Goal: Task Accomplishment & Management: Manage account settings

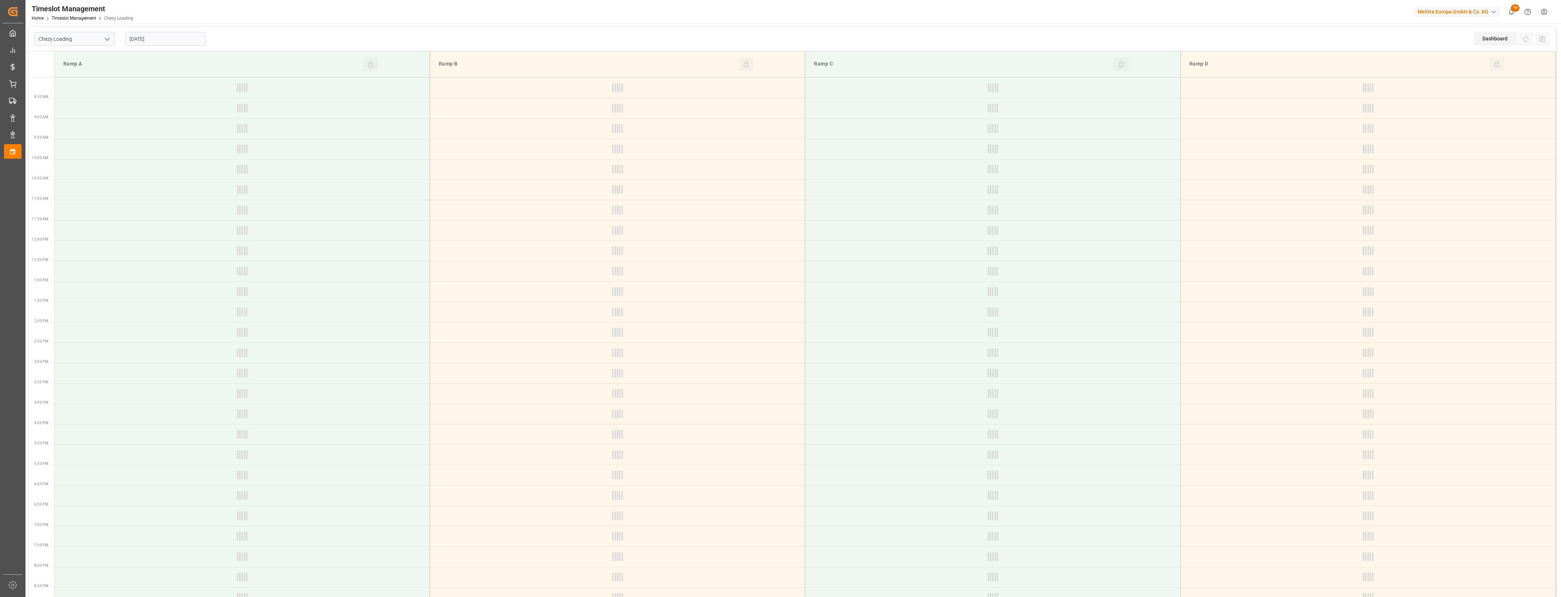
type input "Chezy Loading"
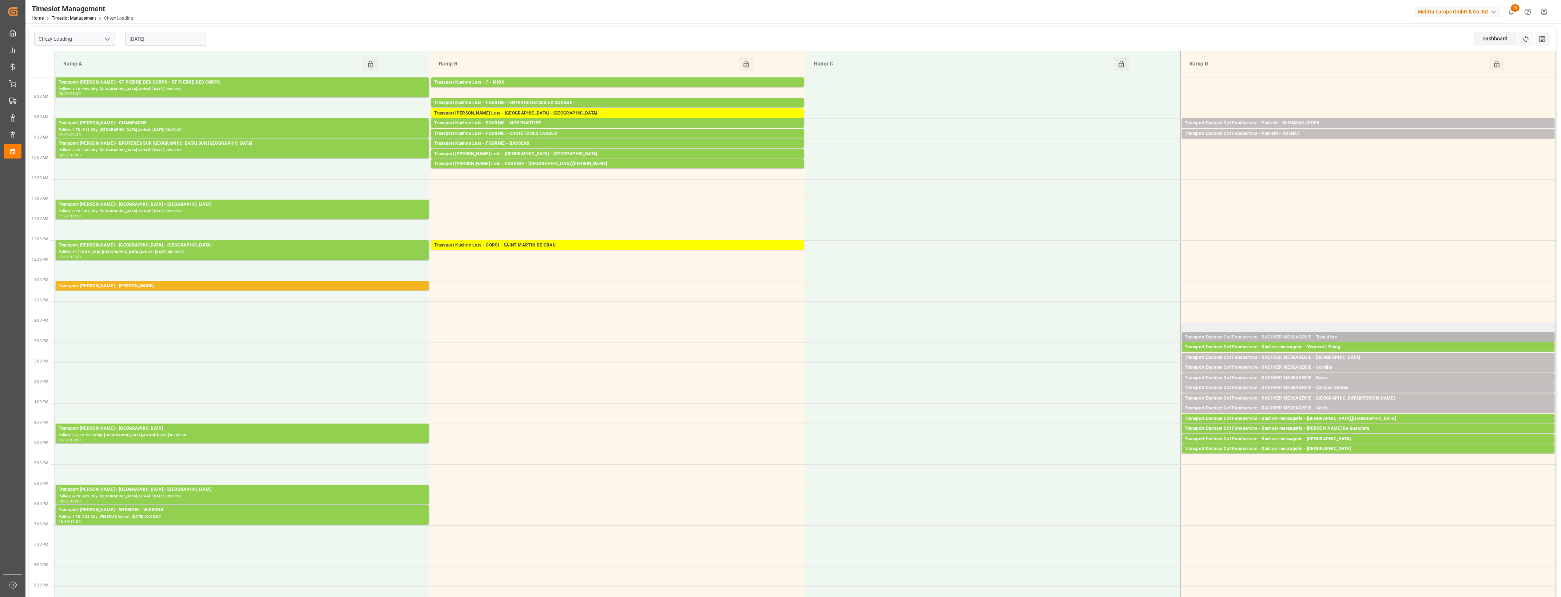
click at [1349, 337] on div "Transport Dachser Cof Foodservice - DACHSER MESSAGERIE - Talaudière" at bounding box center [1367, 337] width 367 height 7
click at [1094, 361] on button "Open" at bounding box center [1085, 359] width 51 height 9
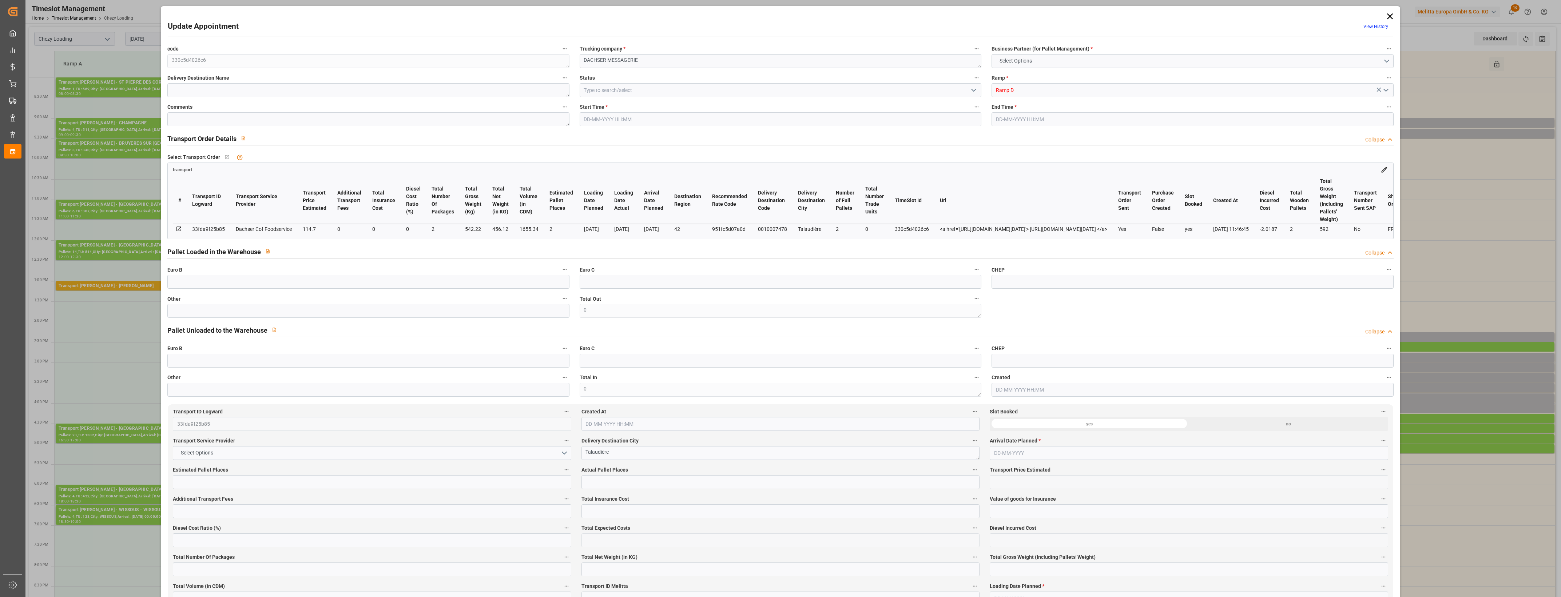
type input "2"
type input "114.7"
type input "0"
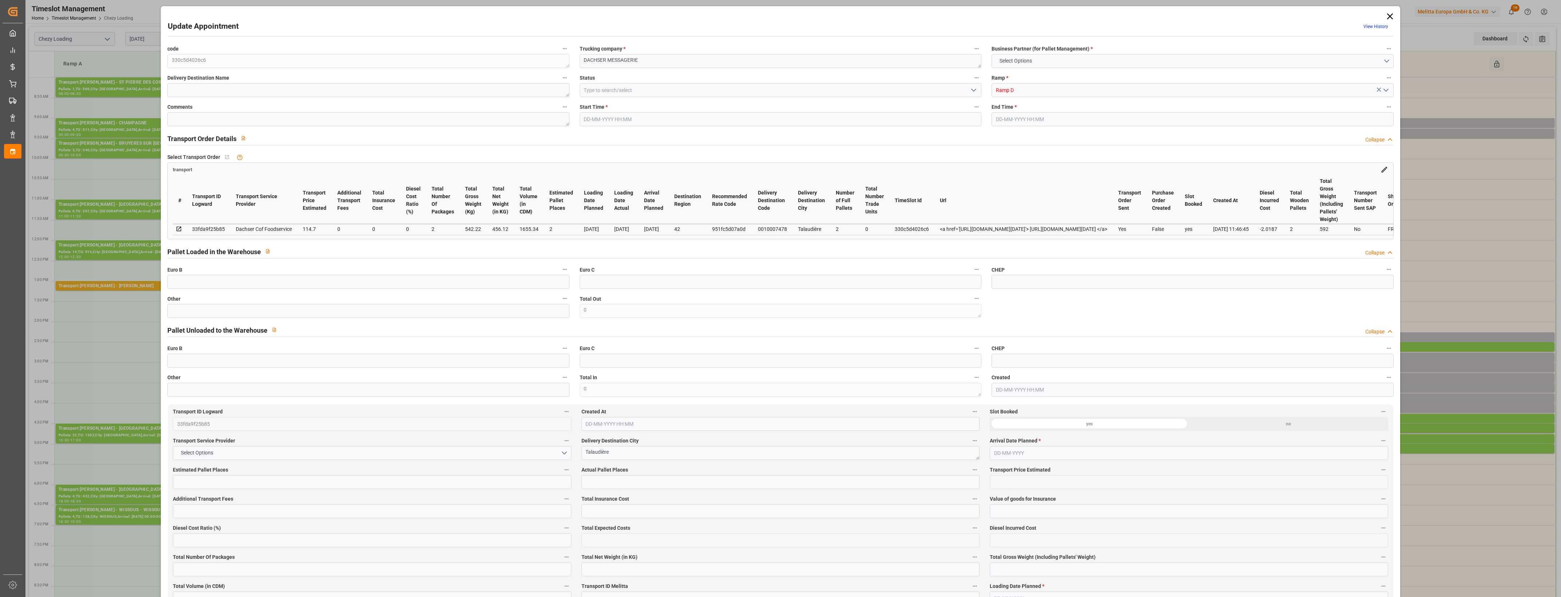
type input "112.6813"
type input "-2.0187"
type input "2"
type input "456.12"
type input "592"
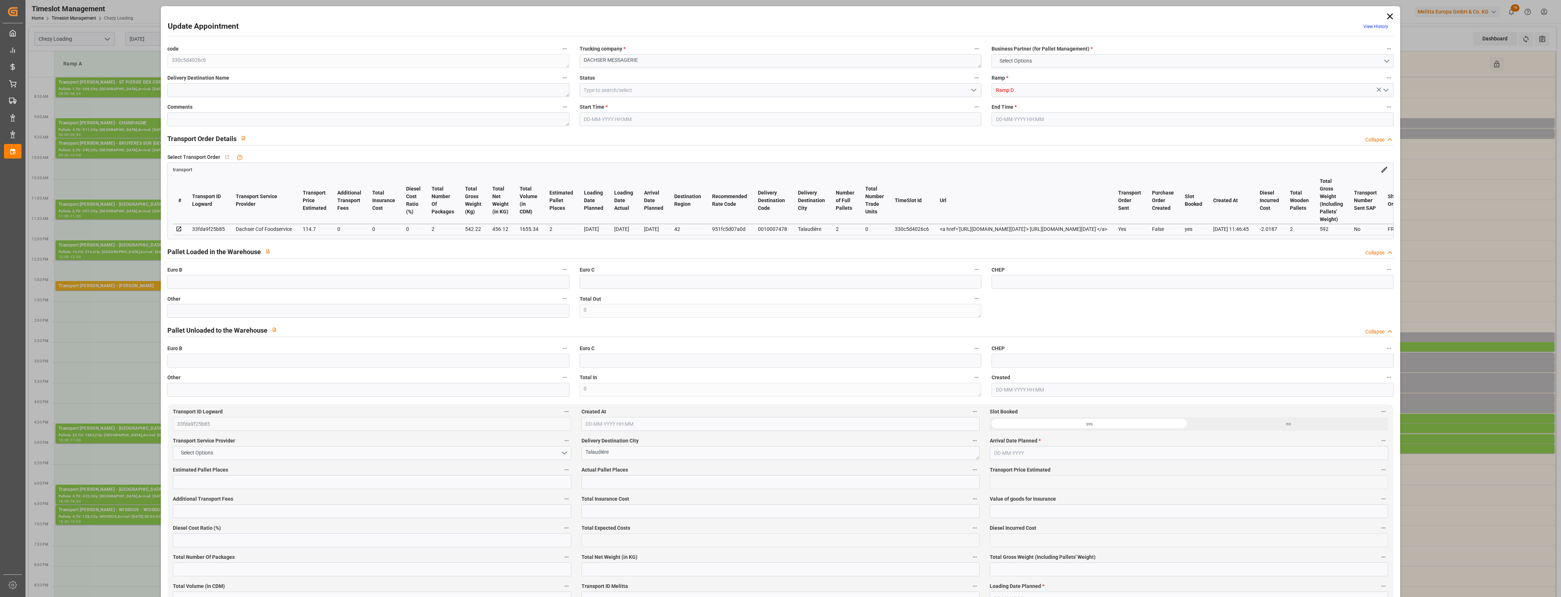
type input "1655.34"
type input "42"
type input "2"
type input "0"
type input "2"
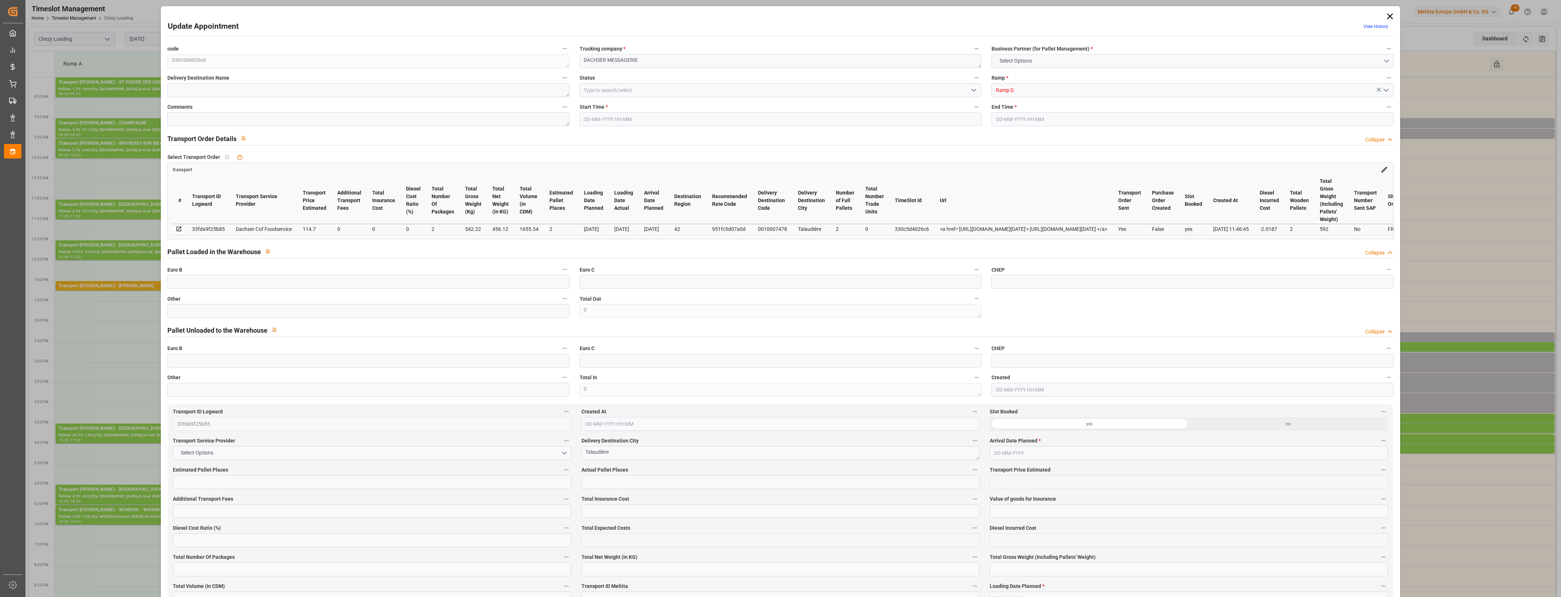
type input "101"
type input "542.22"
type input "0"
type input "4710.8598"
type input "0"
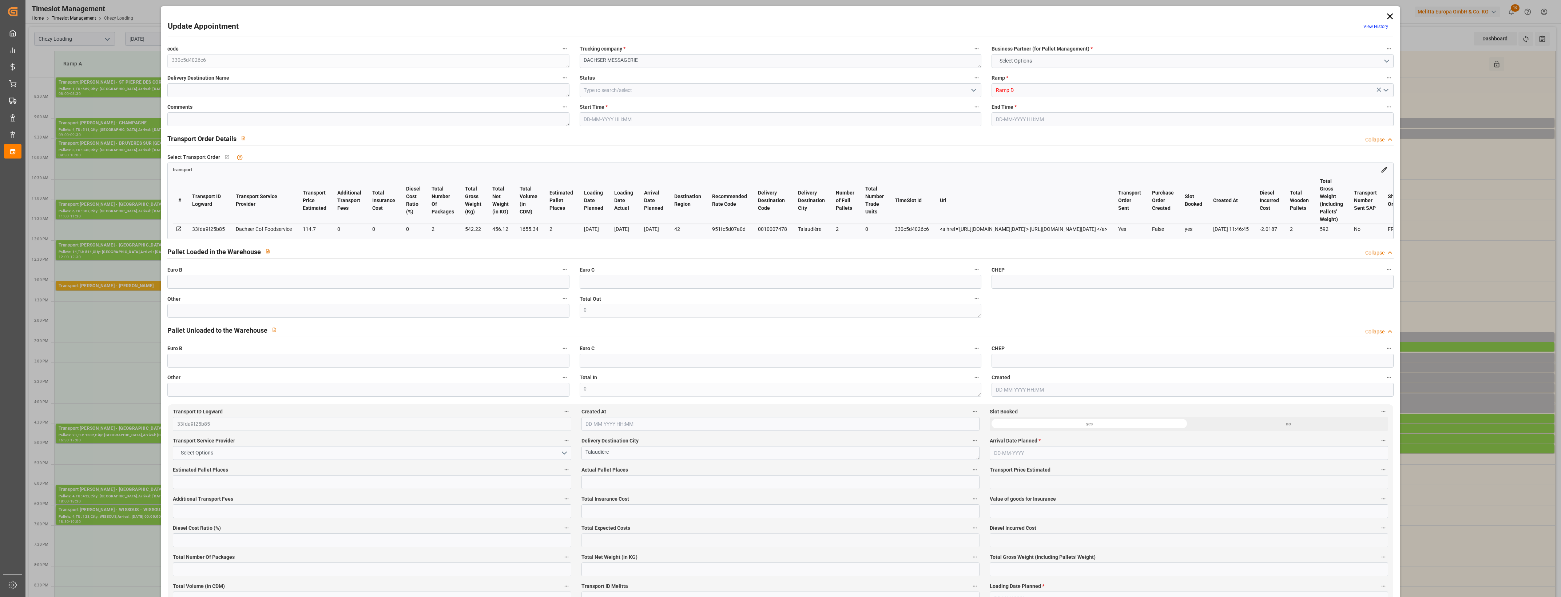
type input "0"
type input "21"
type input "35"
type input "[DATE] 14:15"
type input "[DATE] 14:30"
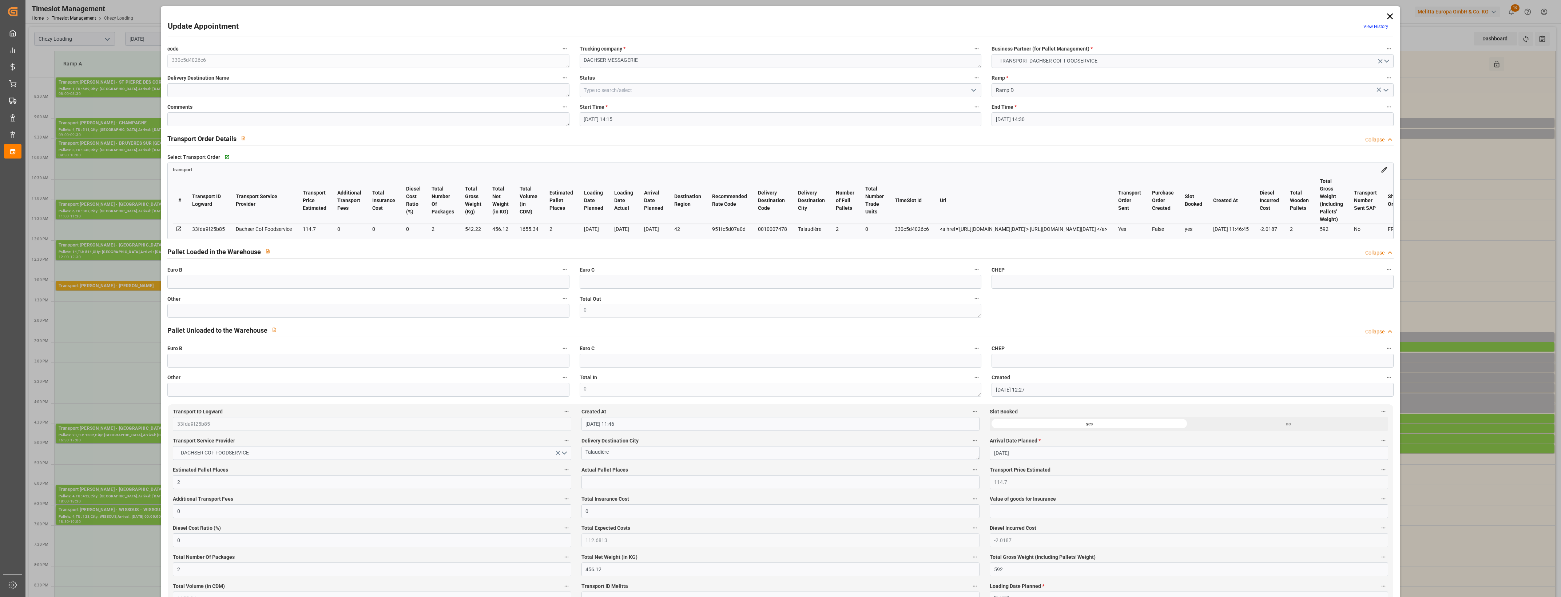
type input "[DATE] 12:27"
type input "[DATE] 11:46"
type input "[DATE]"
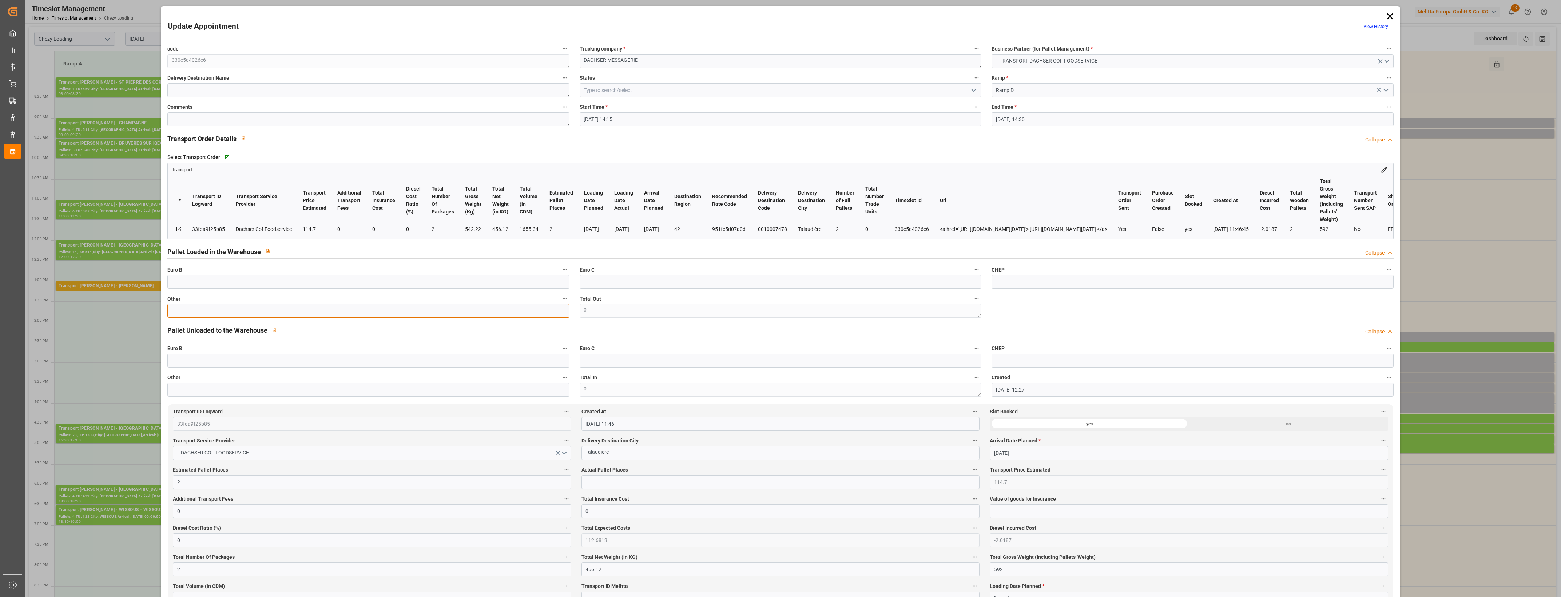
click at [187, 310] on input "text" at bounding box center [368, 311] width 402 height 14
type input "2"
click at [617, 486] on input "text" at bounding box center [780, 482] width 398 height 14
type input "2"
click at [973, 88] on icon "open menu" at bounding box center [973, 90] width 9 height 9
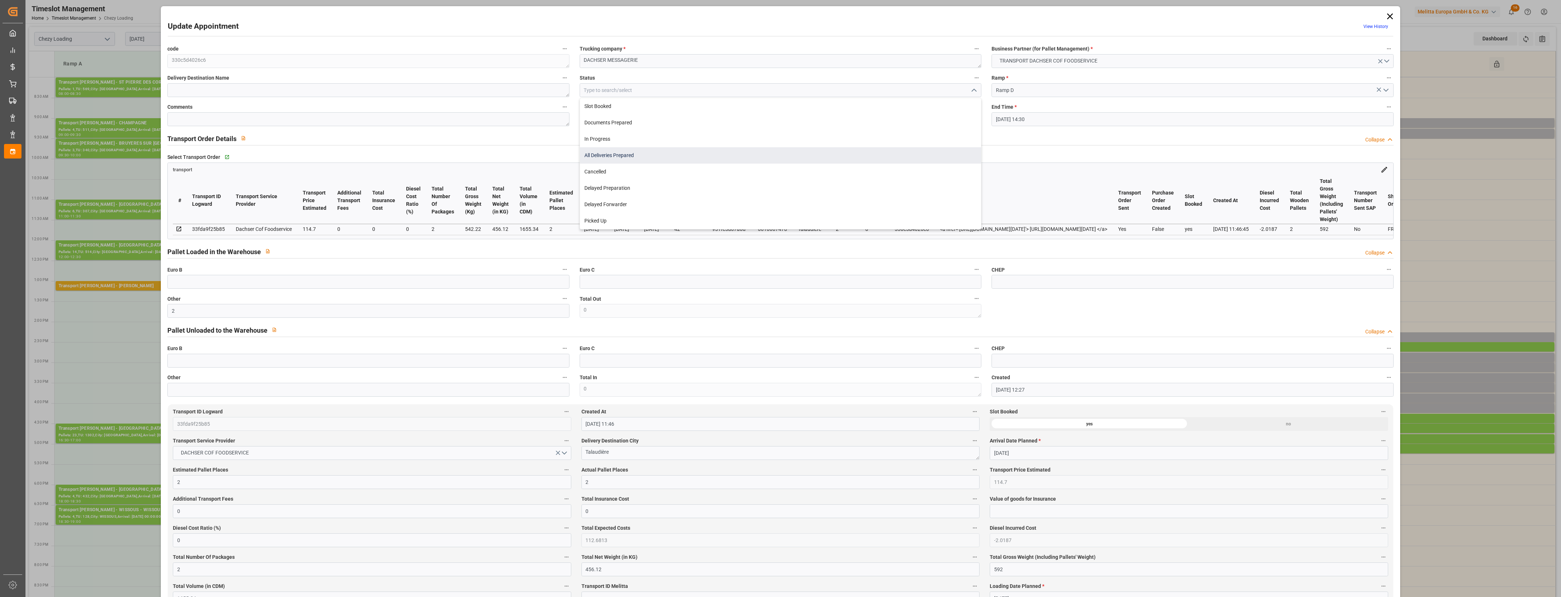
click at [621, 155] on div "All Deliveries Prepared" at bounding box center [780, 155] width 401 height 16
type input "All Deliveries Prepared"
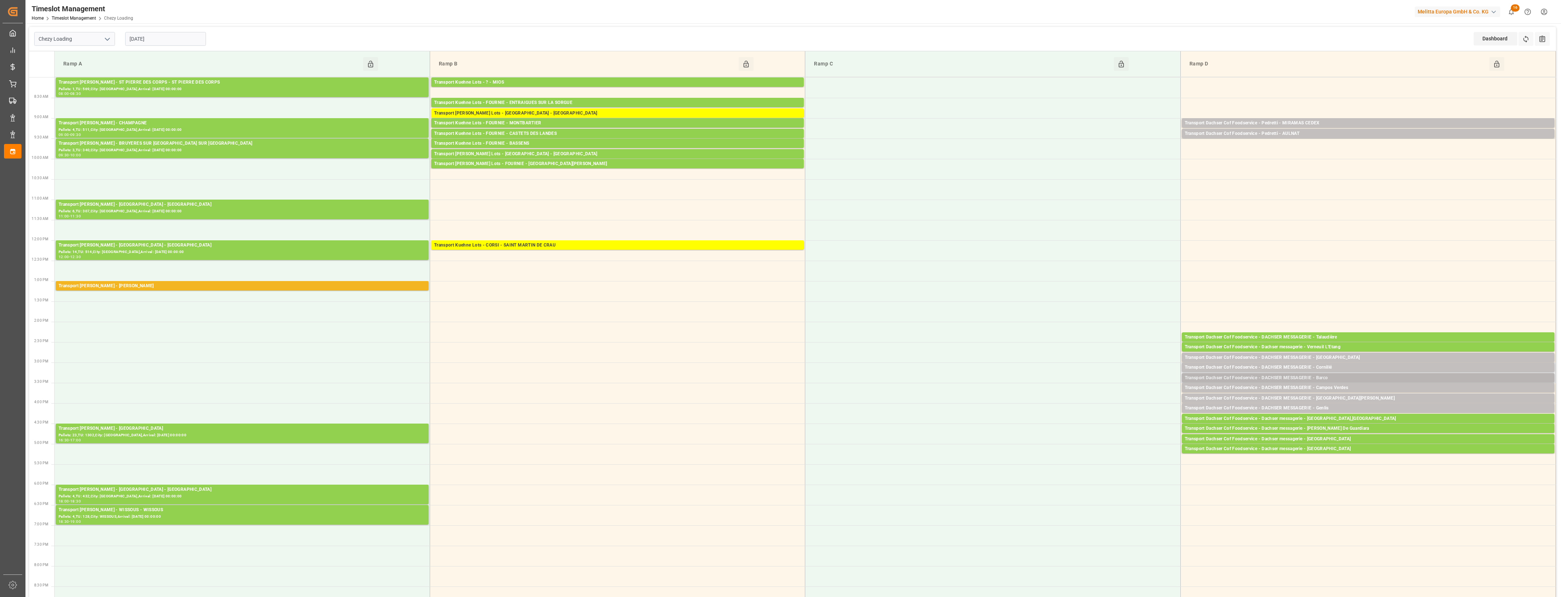
click at [1339, 381] on div "Transport Dachser Cof Foodservice - DACHSER MESSAGERIE - Barco" at bounding box center [1367, 378] width 367 height 7
click at [1099, 399] on button "Open" at bounding box center [1085, 400] width 51 height 9
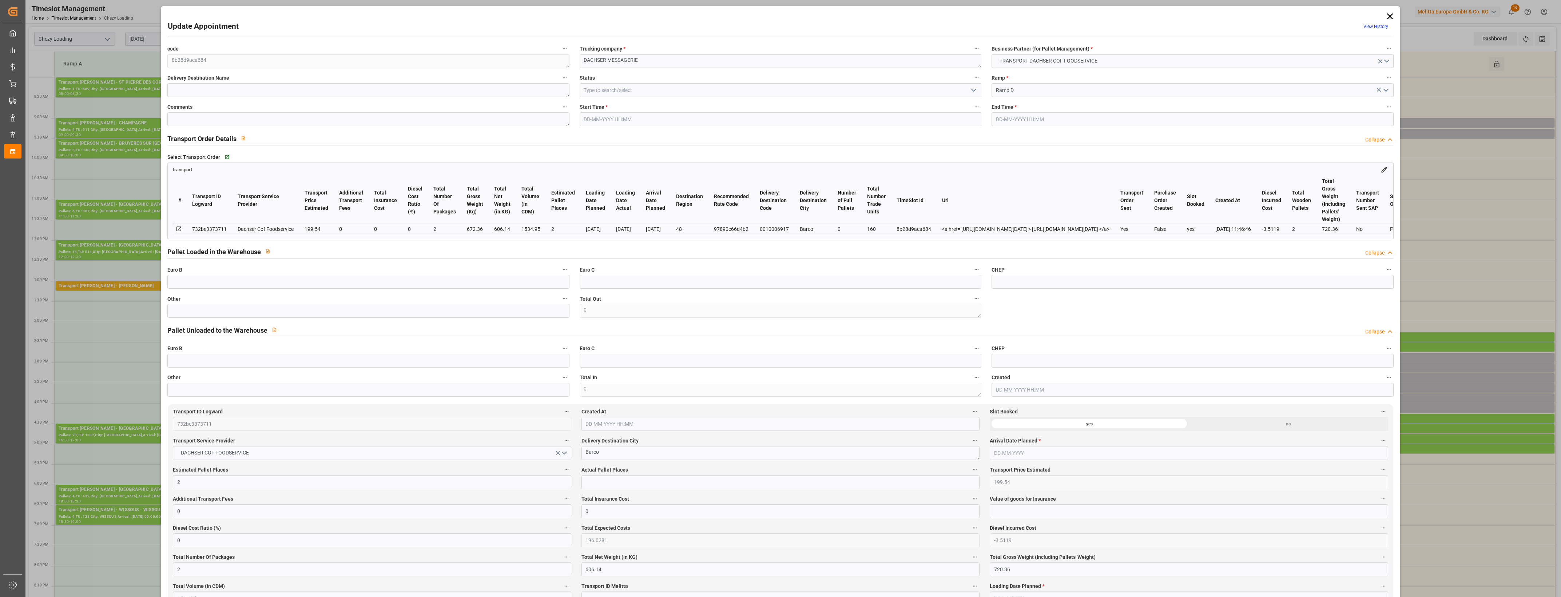
type input "[DATE] 15:15"
type input "[DATE] 15:30"
type input "[DATE] 12:37"
type input "[DATE] 11:46"
type input "[DATE]"
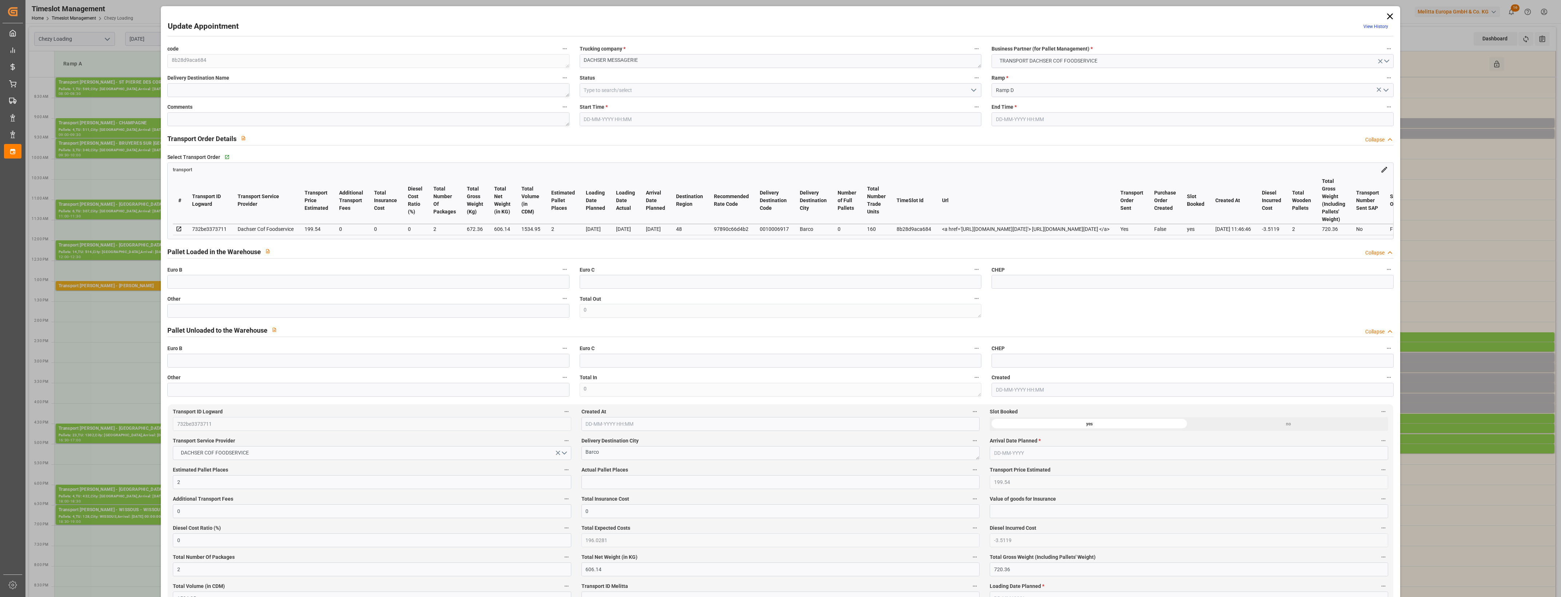
type input "[DATE]"
click at [338, 313] on input "text" at bounding box center [368, 311] width 402 height 14
type input "2"
click at [633, 484] on input "text" at bounding box center [780, 482] width 398 height 14
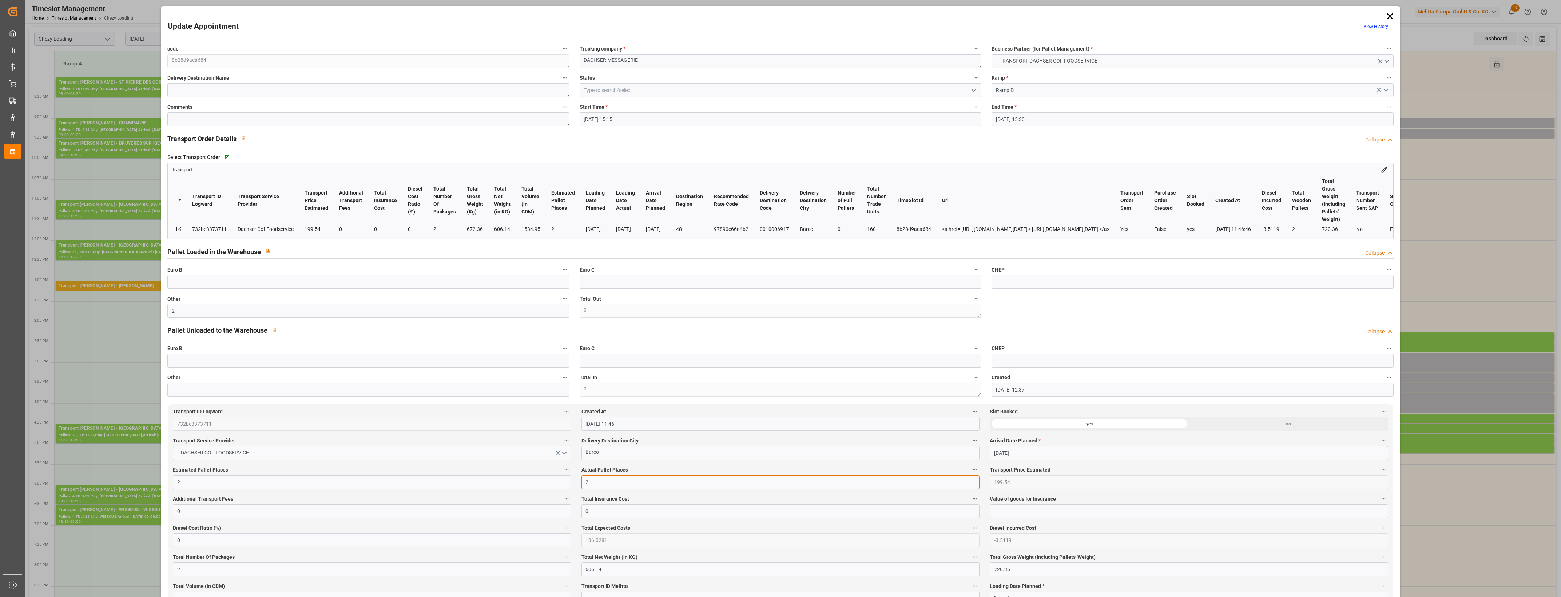
type input "2"
click at [972, 89] on icon "open menu" at bounding box center [973, 90] width 9 height 9
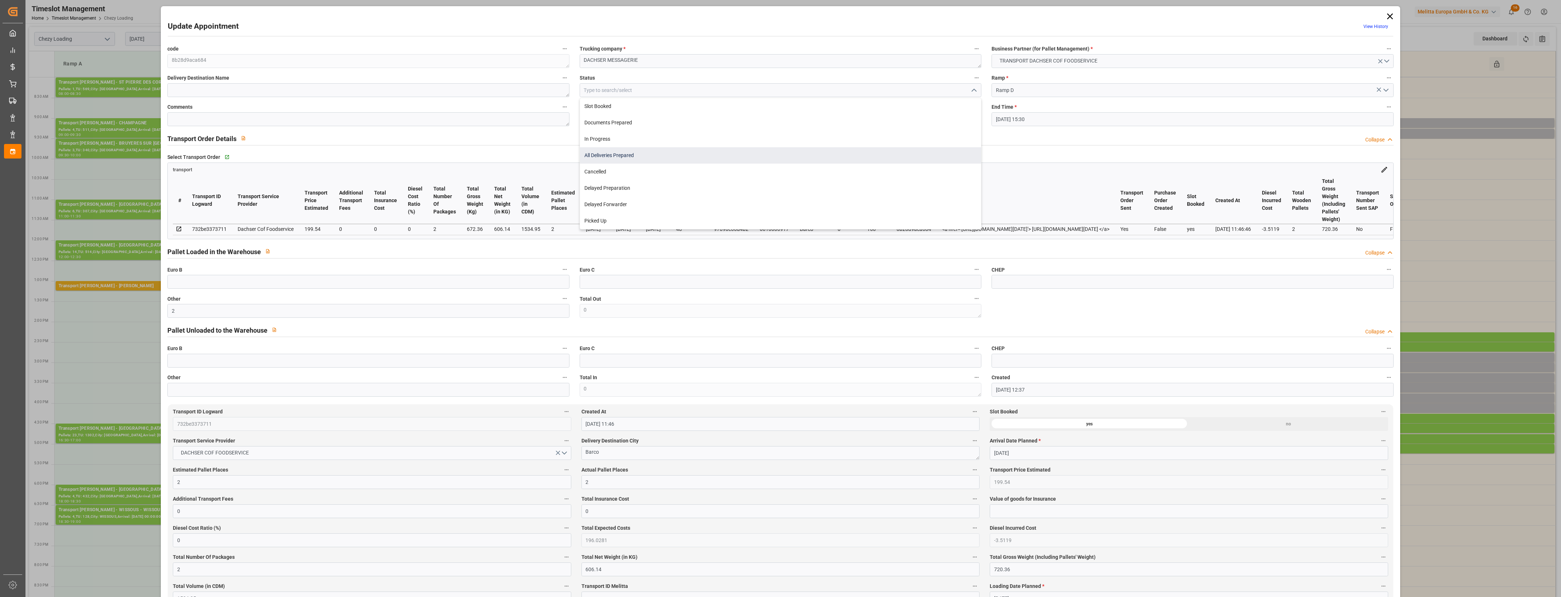
click at [641, 159] on div "All Deliveries Prepared" at bounding box center [780, 155] width 401 height 16
type input "All Deliveries Prepared"
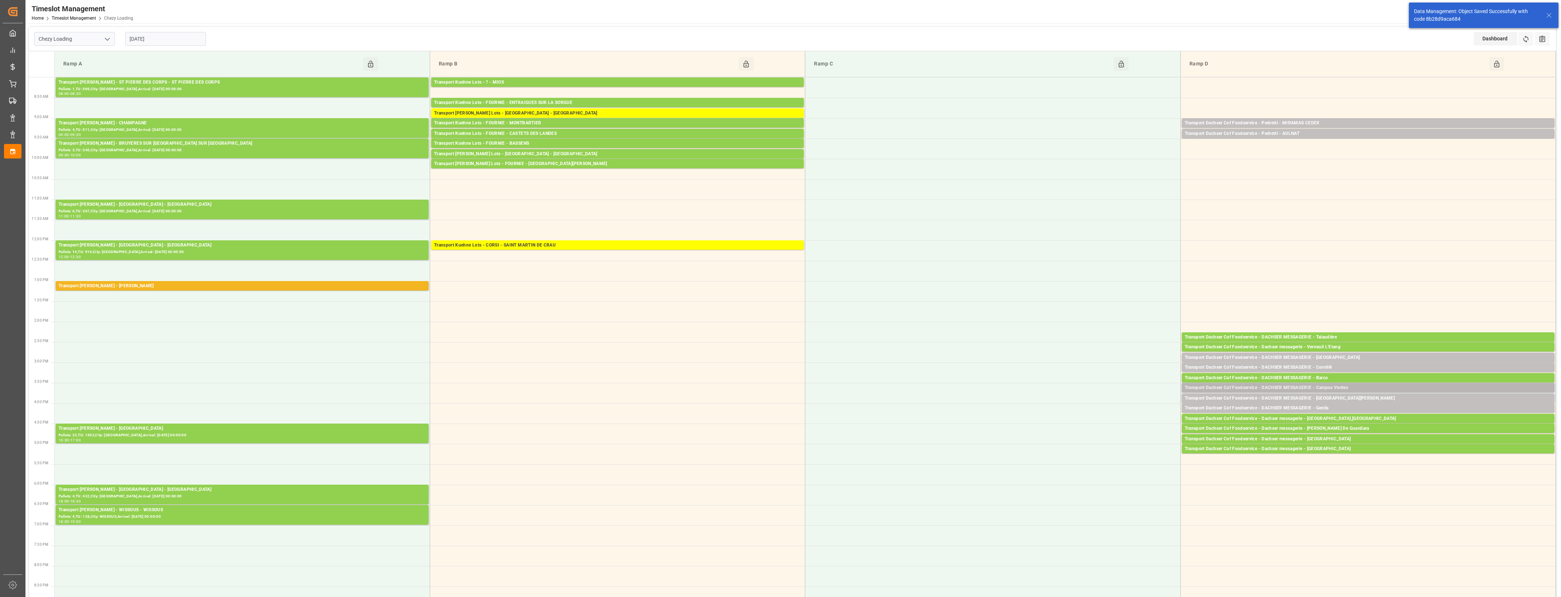
click at [1338, 390] on div "Transport Dachser Cof Foodservice - DACHSER MESSAGERIE - Campos Verdes" at bounding box center [1367, 388] width 367 height 7
click at [1100, 418] on button "Open" at bounding box center [1085, 421] width 51 height 9
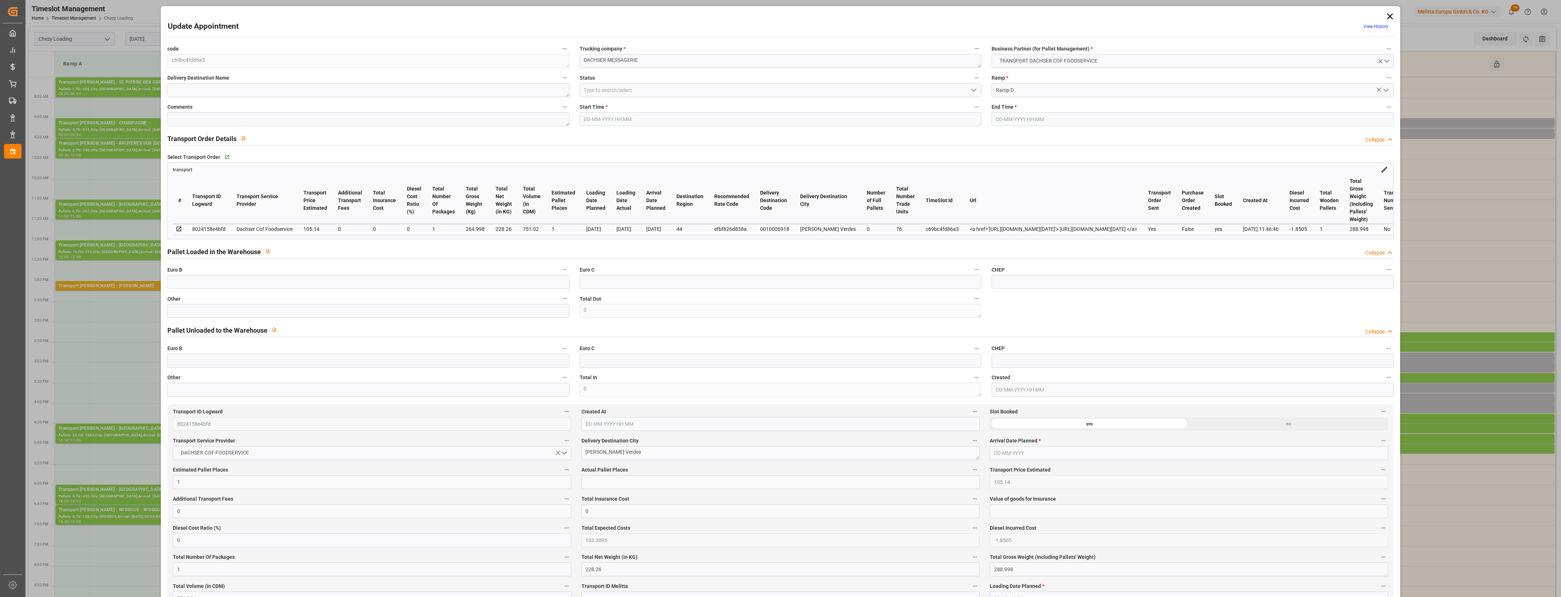
type input "[DATE] 15:30"
type input "[DATE] 15:45"
type input "[DATE] 12:37"
type input "[DATE] 11:46"
type input "[DATE]"
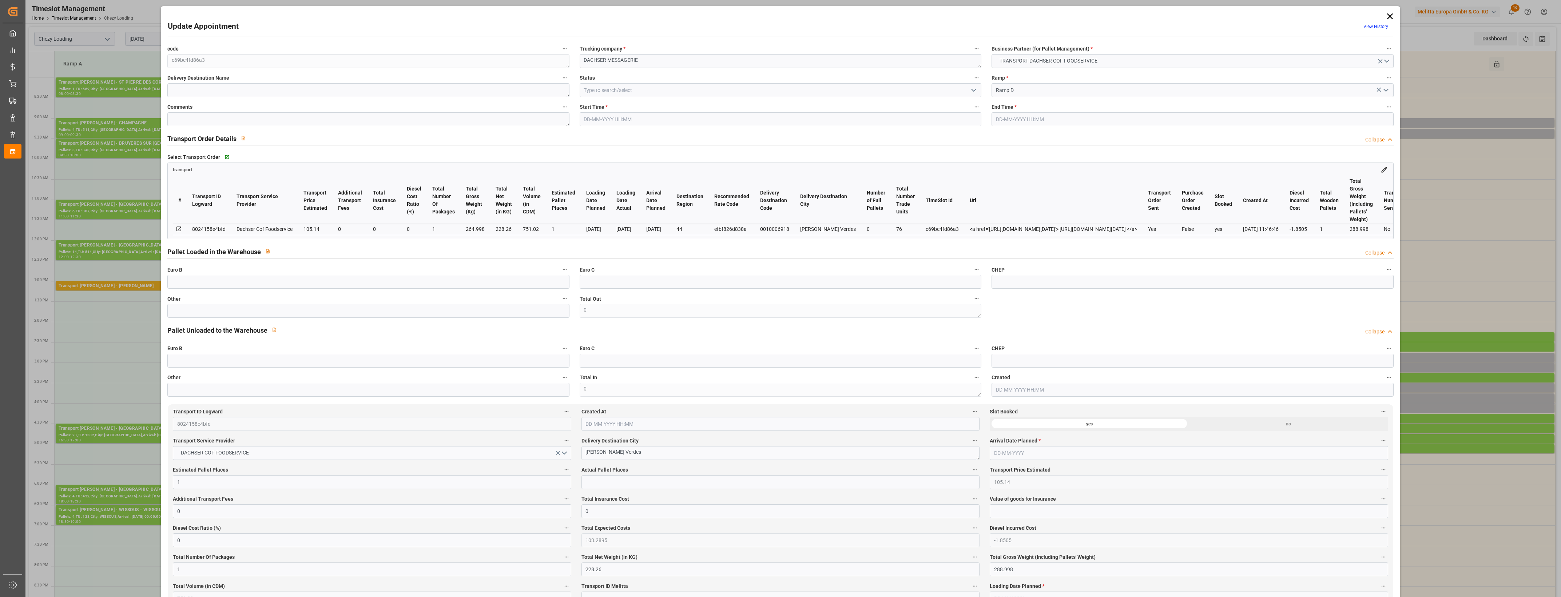
type input "[DATE]"
click at [201, 313] on input "text" at bounding box center [368, 311] width 402 height 14
type input "1"
drag, startPoint x: 589, startPoint y: 484, endPoint x: 596, endPoint y: 481, distance: 7.2
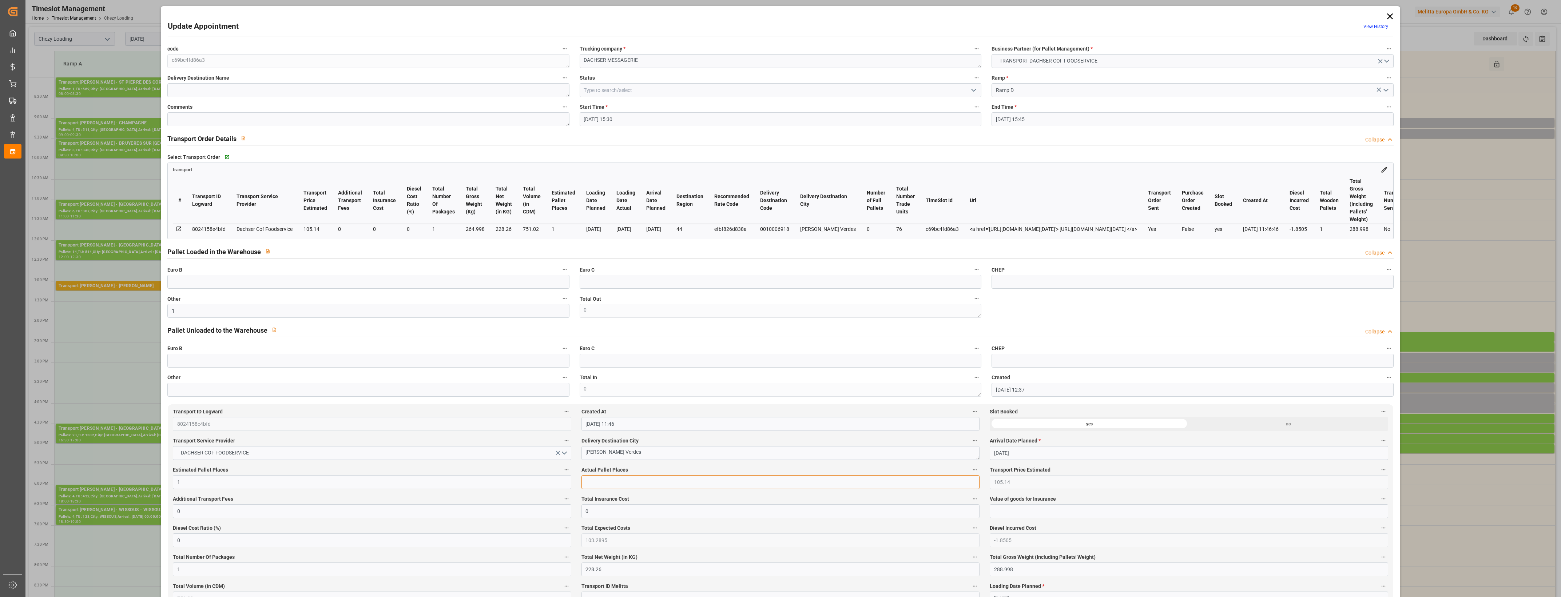
click at [589, 484] on input "text" at bounding box center [780, 482] width 398 height 14
type input "1"
click at [646, 472] on label "Actual Pallet Places" at bounding box center [780, 470] width 398 height 10
click at [970, 472] on button "Actual Pallet Places" at bounding box center [974, 469] width 9 height 9
click at [969, 90] on div at bounding box center [780, 298] width 1561 height 597
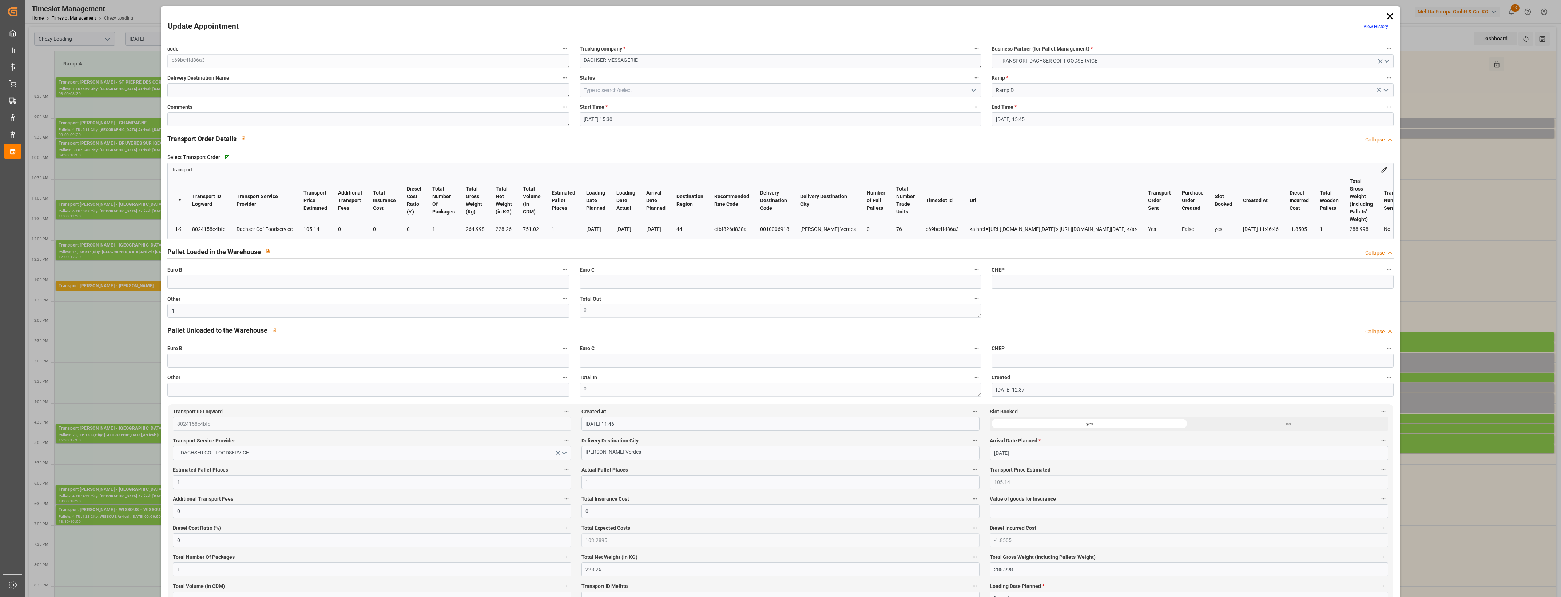
click at [975, 93] on icon "open menu" at bounding box center [973, 90] width 9 height 9
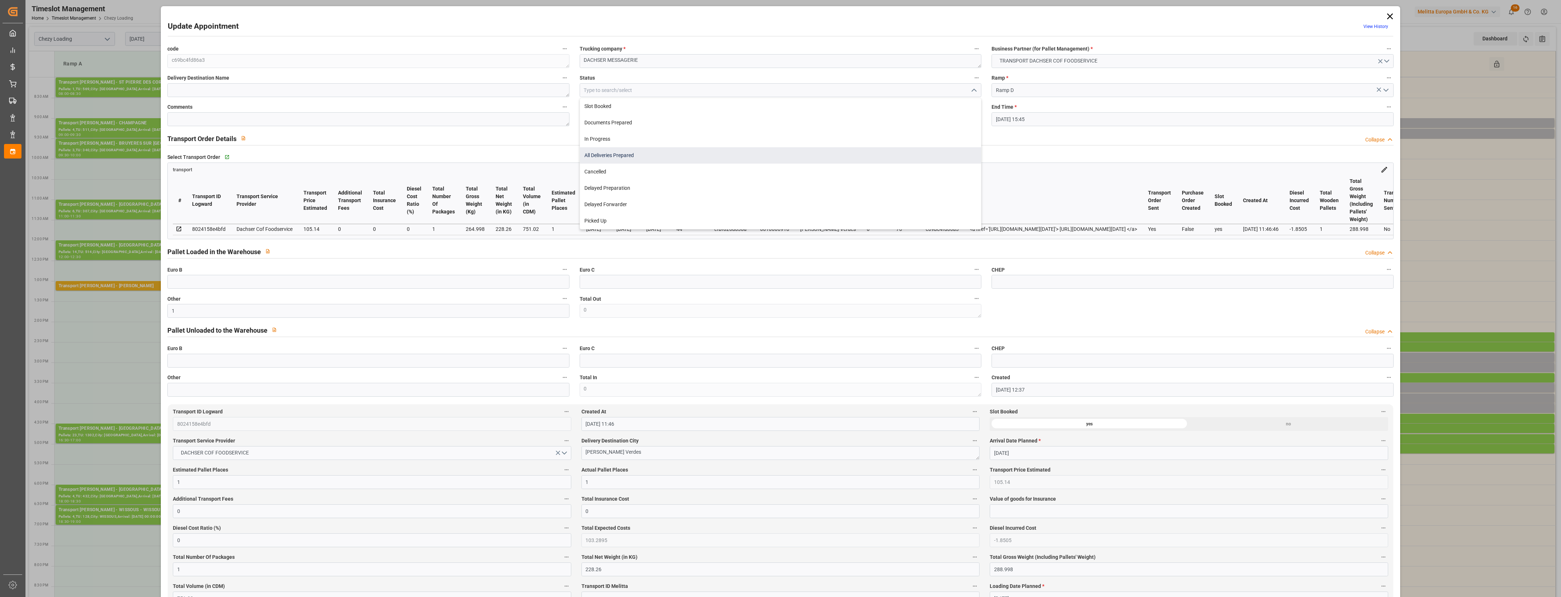
click at [657, 154] on div "All Deliveries Prepared" at bounding box center [780, 155] width 401 height 16
type input "All Deliveries Prepared"
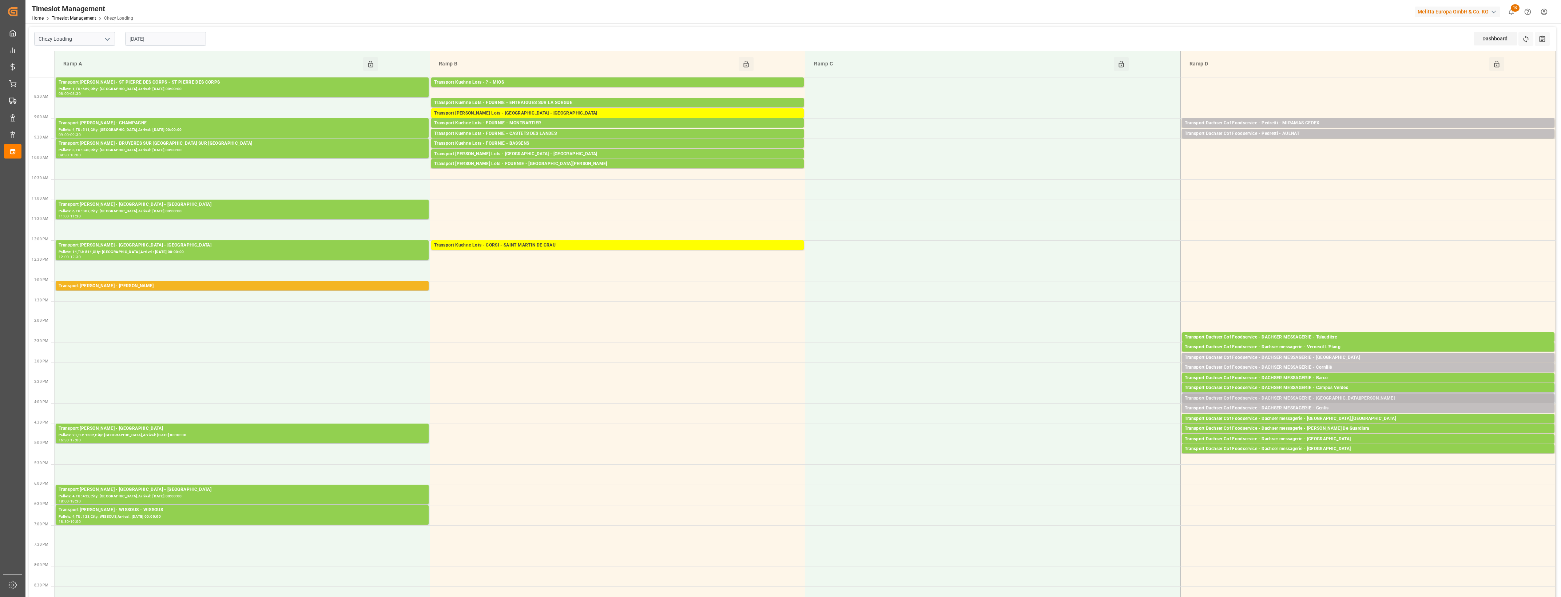
click at [1321, 398] on div "Transport Dachser Cof Foodservice - DACHSER MESSAGERIE - [GEOGRAPHIC_DATA][PERS…" at bounding box center [1367, 398] width 367 height 7
click at [1106, 422] on button "Open" at bounding box center [1085, 421] width 51 height 9
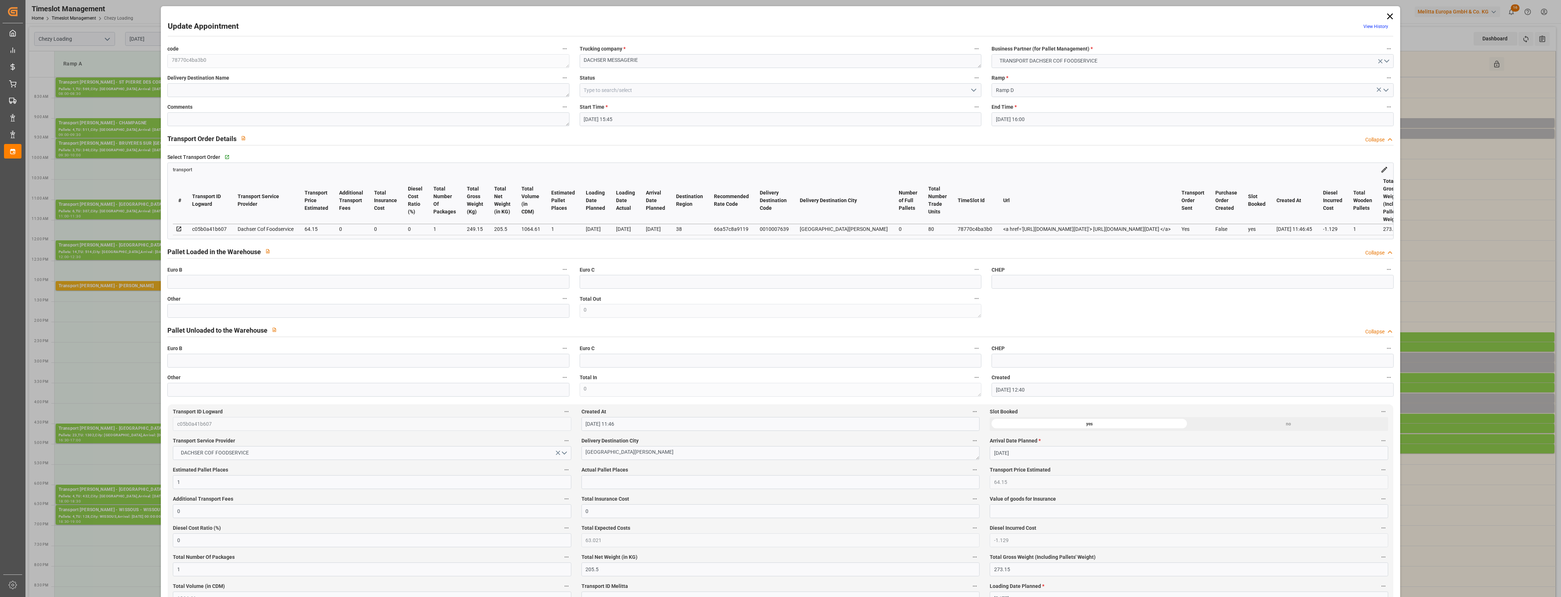
type input "[DATE] 15:45"
type input "[DATE] 16:00"
type input "[DATE] 12:40"
type input "[DATE] 11:46"
type input "[DATE]"
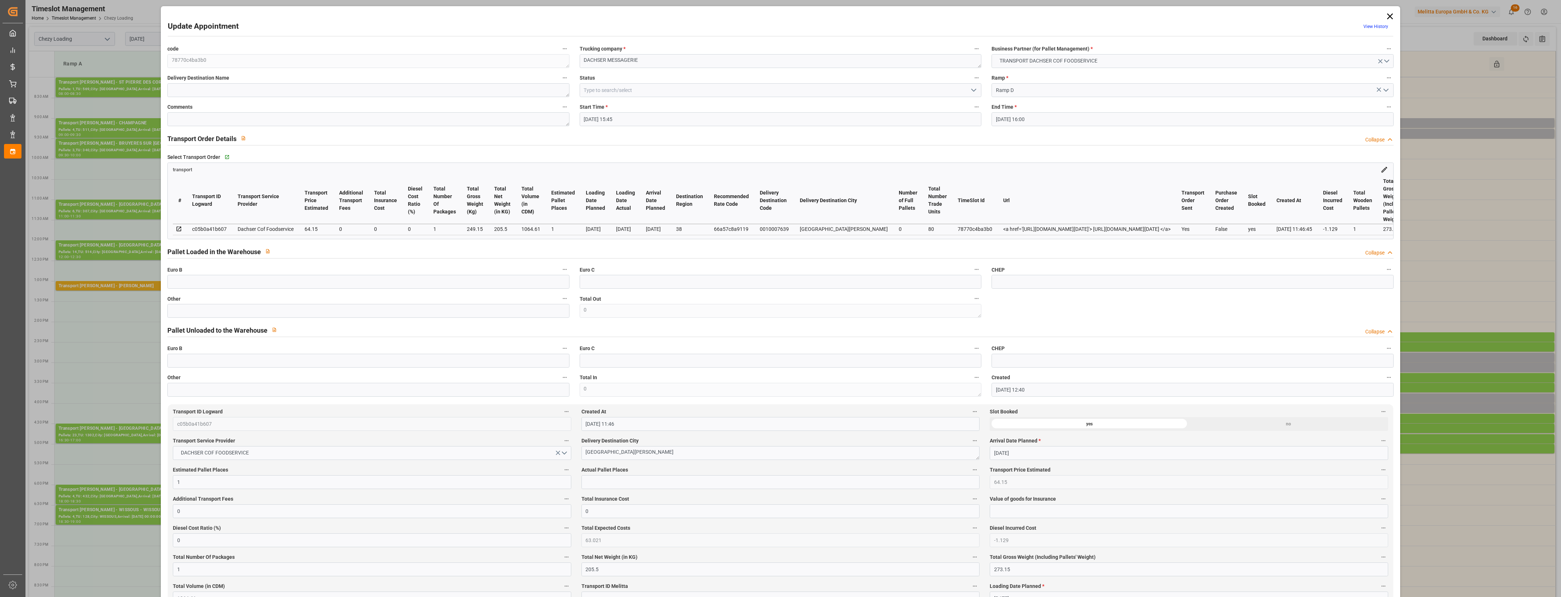
type input "[DATE]"
click at [209, 316] on input "text" at bounding box center [368, 311] width 402 height 14
type input "1"
click at [612, 481] on input "text" at bounding box center [780, 482] width 398 height 14
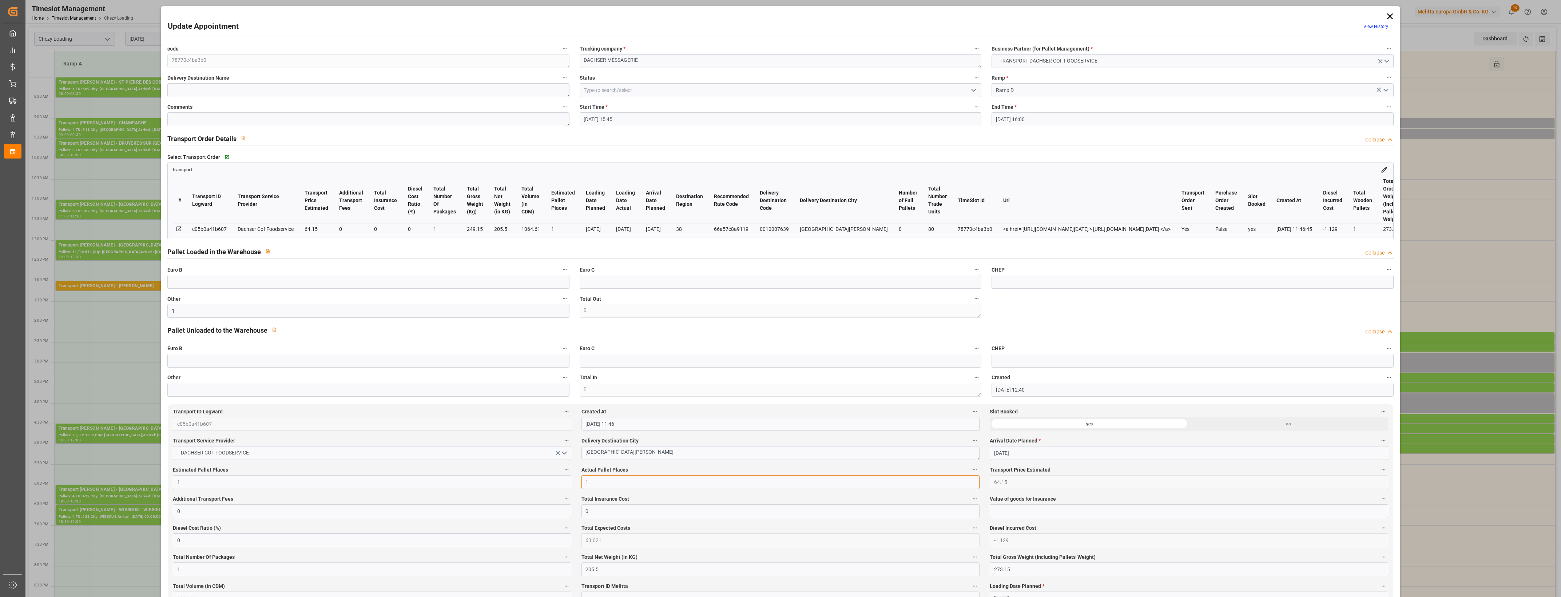
type input "1"
click at [650, 469] on label "Actual Pallet Places" at bounding box center [780, 470] width 398 height 10
click at [970, 469] on button "Actual Pallet Places" at bounding box center [974, 469] width 9 height 9
click at [651, 469] on div at bounding box center [780, 298] width 1561 height 597
click at [973, 91] on icon "open menu" at bounding box center [973, 90] width 9 height 9
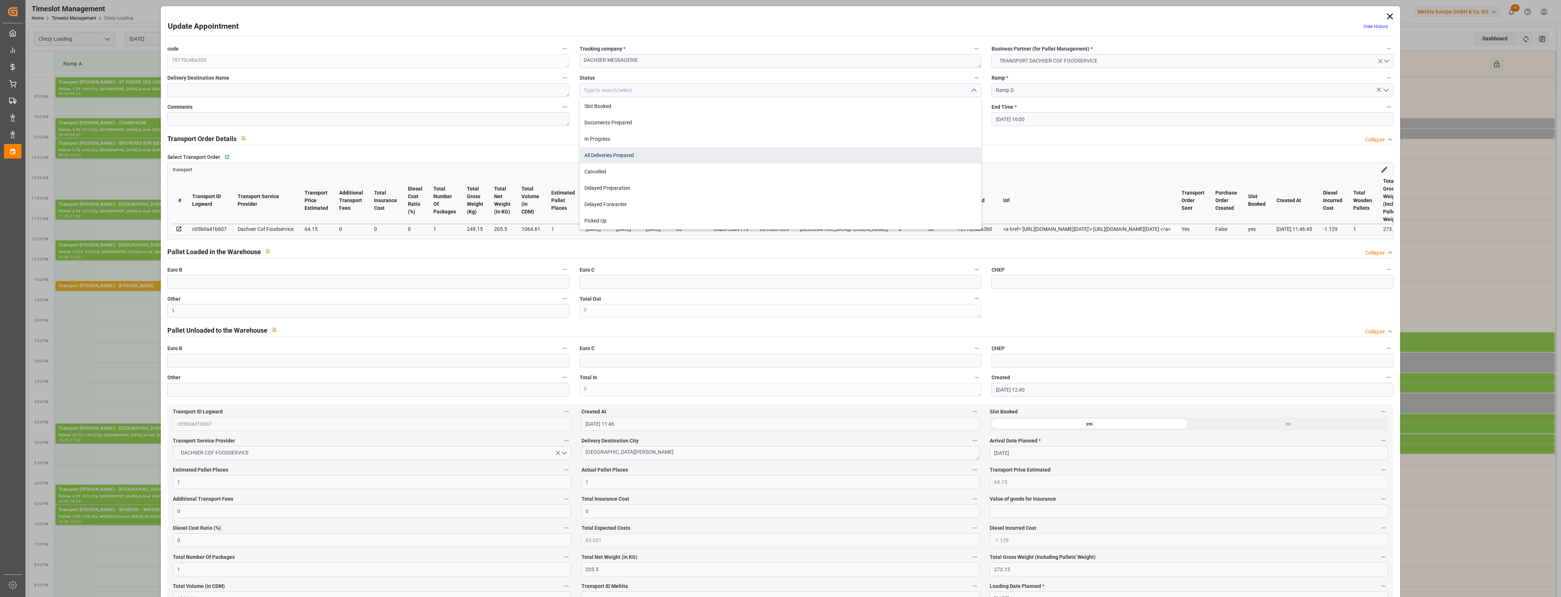
click at [654, 150] on div "All Deliveries Prepared" at bounding box center [780, 155] width 401 height 16
type input "All Deliveries Prepared"
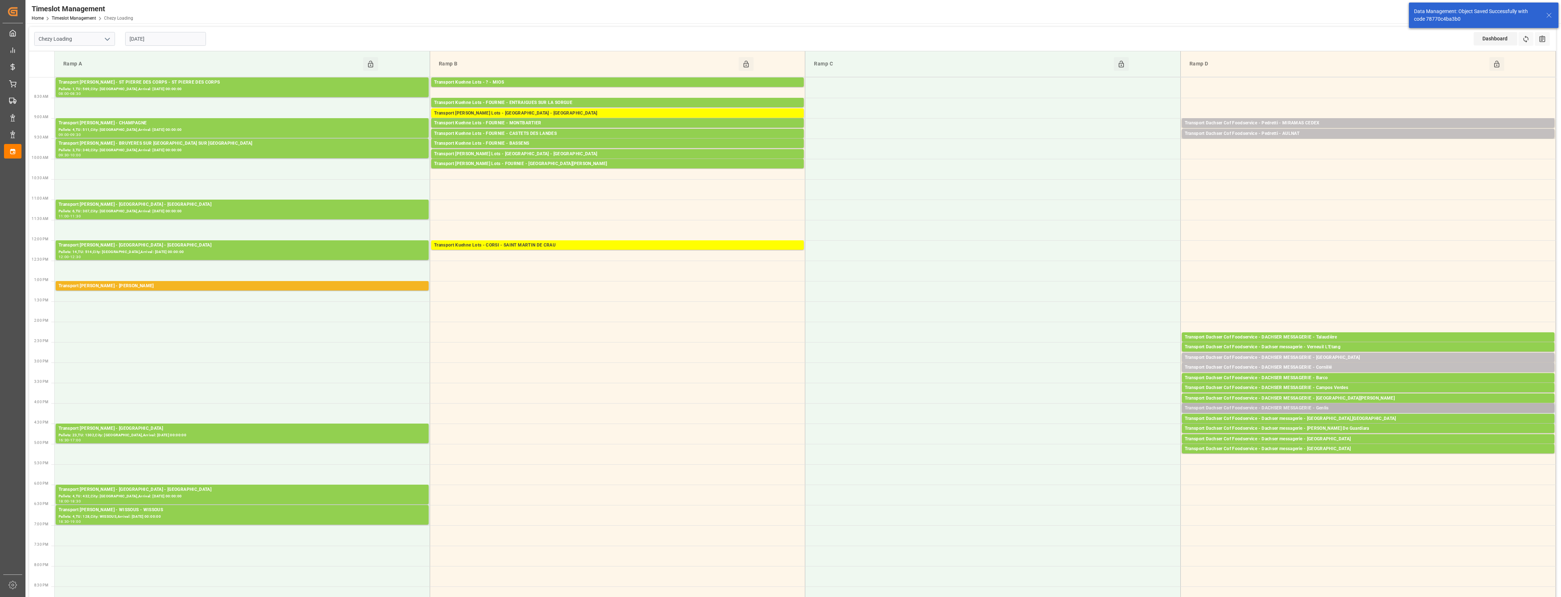
click at [1331, 407] on div "Transport Dachser Cof Foodservice - DACHSER MESSAGERIE - Genlis" at bounding box center [1367, 408] width 367 height 7
click at [1112, 445] on div "Delete" at bounding box center [1140, 441] width 59 height 9
click at [1248, 410] on div "Transport Dachser Cof Foodservice - DACHSER MESSAGERIE - Genlis" at bounding box center [1367, 408] width 367 height 7
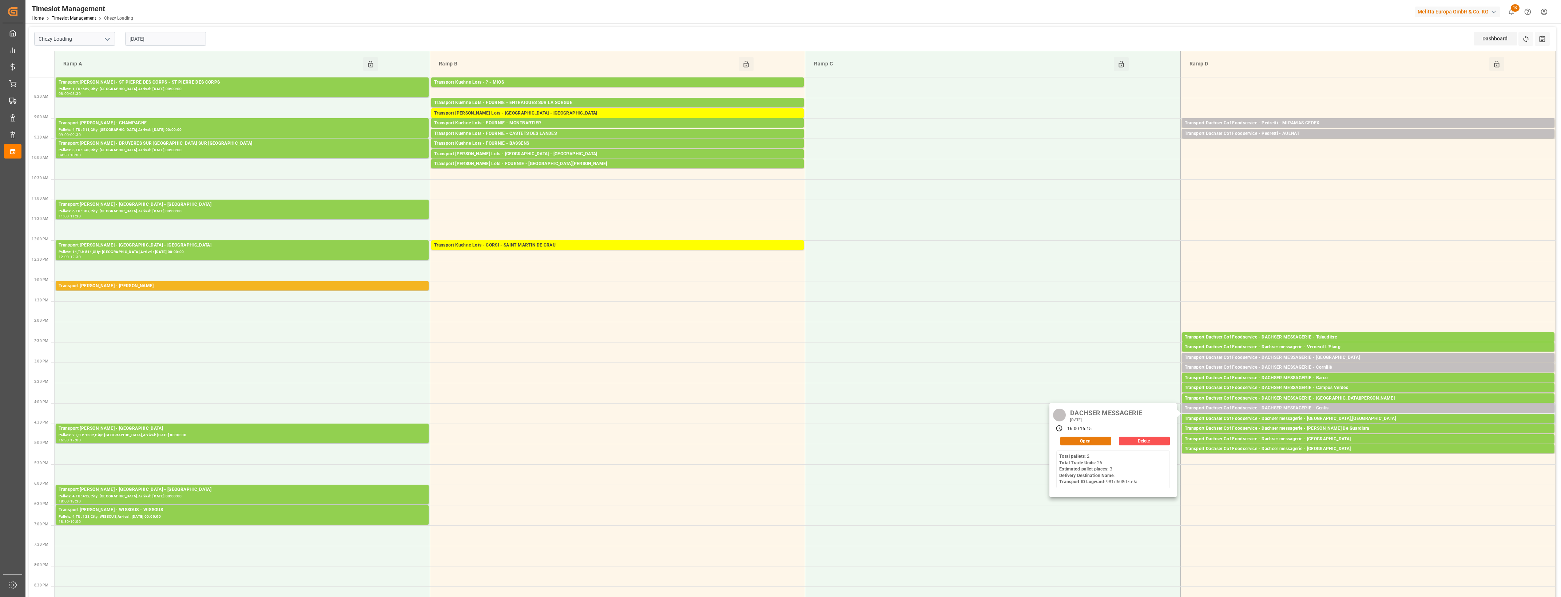
click at [1102, 442] on button "Open" at bounding box center [1085, 441] width 51 height 9
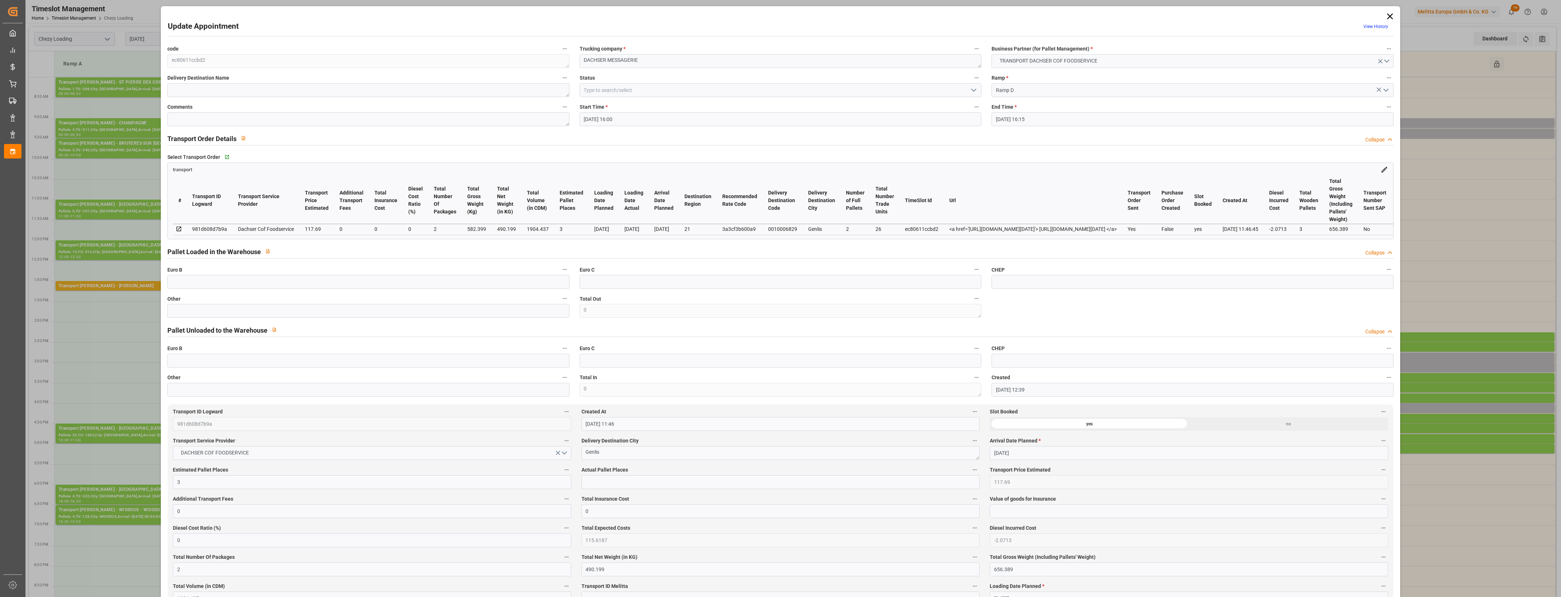
type input "[DATE] 16:00"
type input "[DATE] 16:15"
type input "[DATE] 12:39"
type input "[DATE] 11:46"
type input "[DATE]"
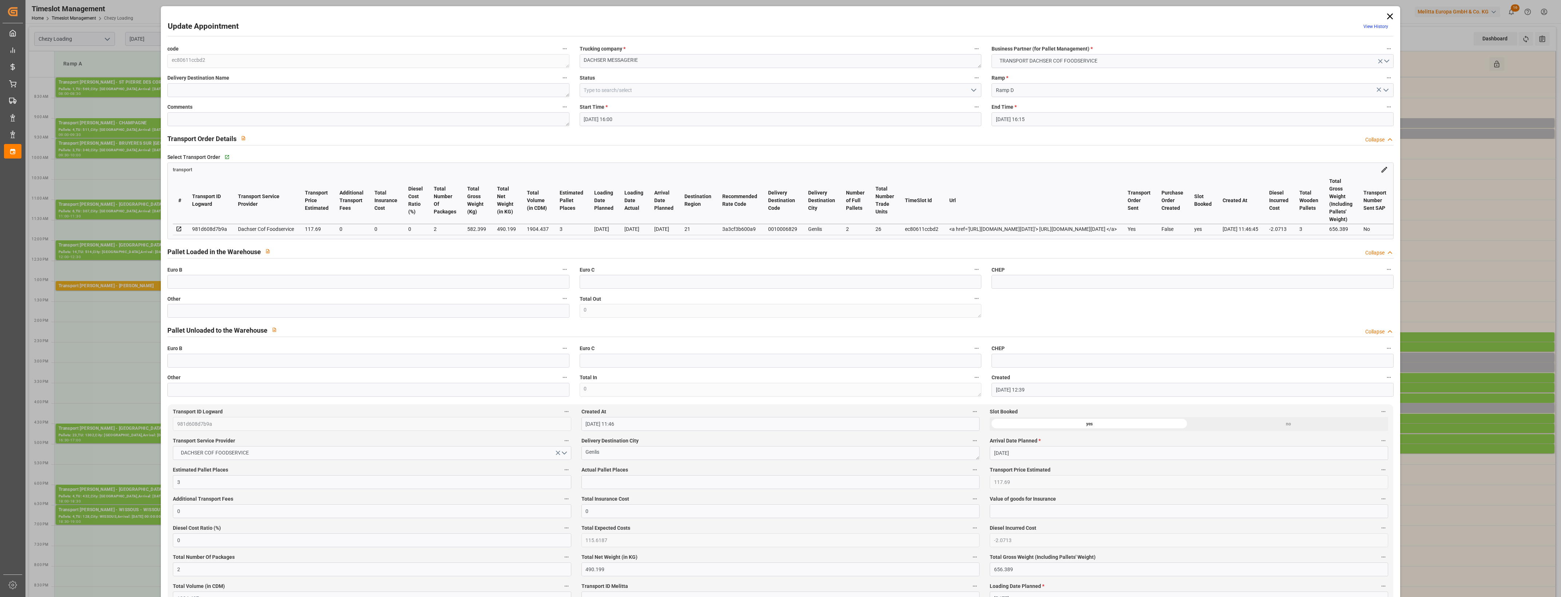
type input "[DATE]"
click at [301, 310] on input "text" at bounding box center [368, 311] width 402 height 14
type input "2"
click at [602, 487] on input "text" at bounding box center [780, 482] width 398 height 14
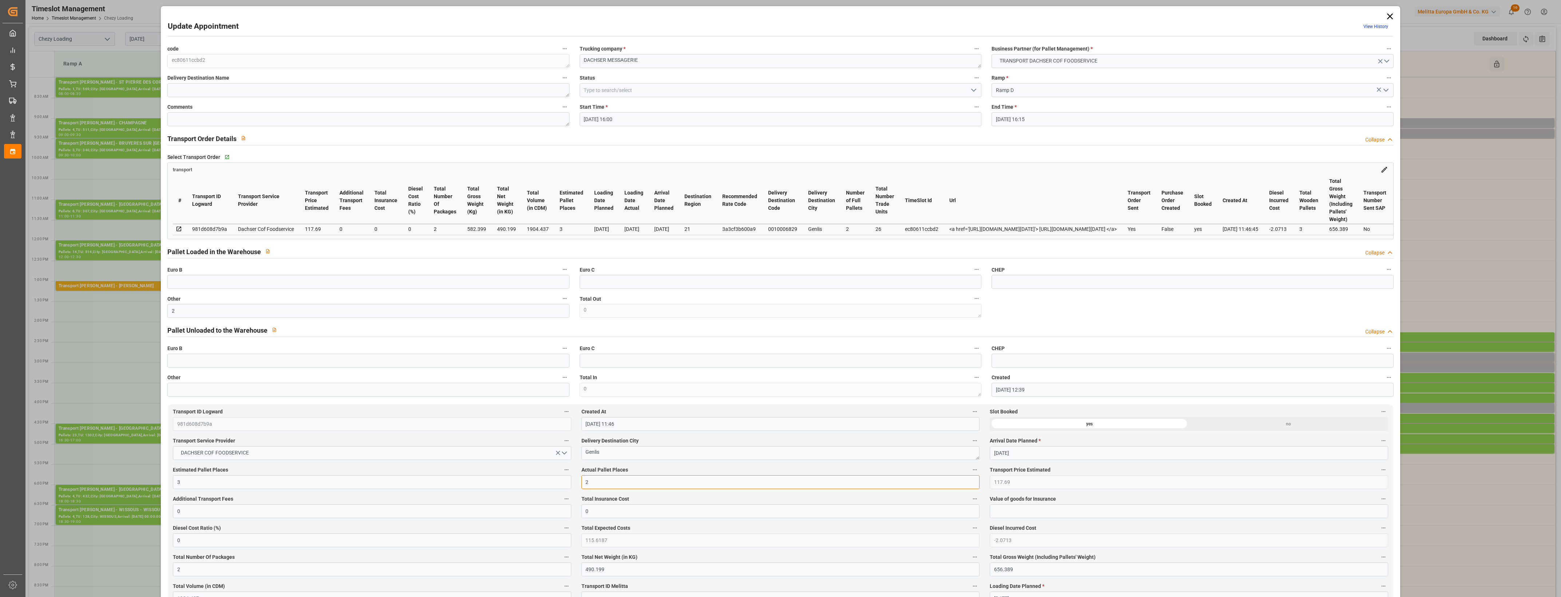
type input "2"
click at [649, 471] on label "Actual Pallet Places" at bounding box center [780, 470] width 398 height 10
click at [970, 471] on button "Actual Pallet Places" at bounding box center [974, 469] width 9 height 9
click at [972, 92] on div at bounding box center [780, 298] width 1561 height 597
click at [972, 89] on icon "open menu" at bounding box center [973, 90] width 9 height 9
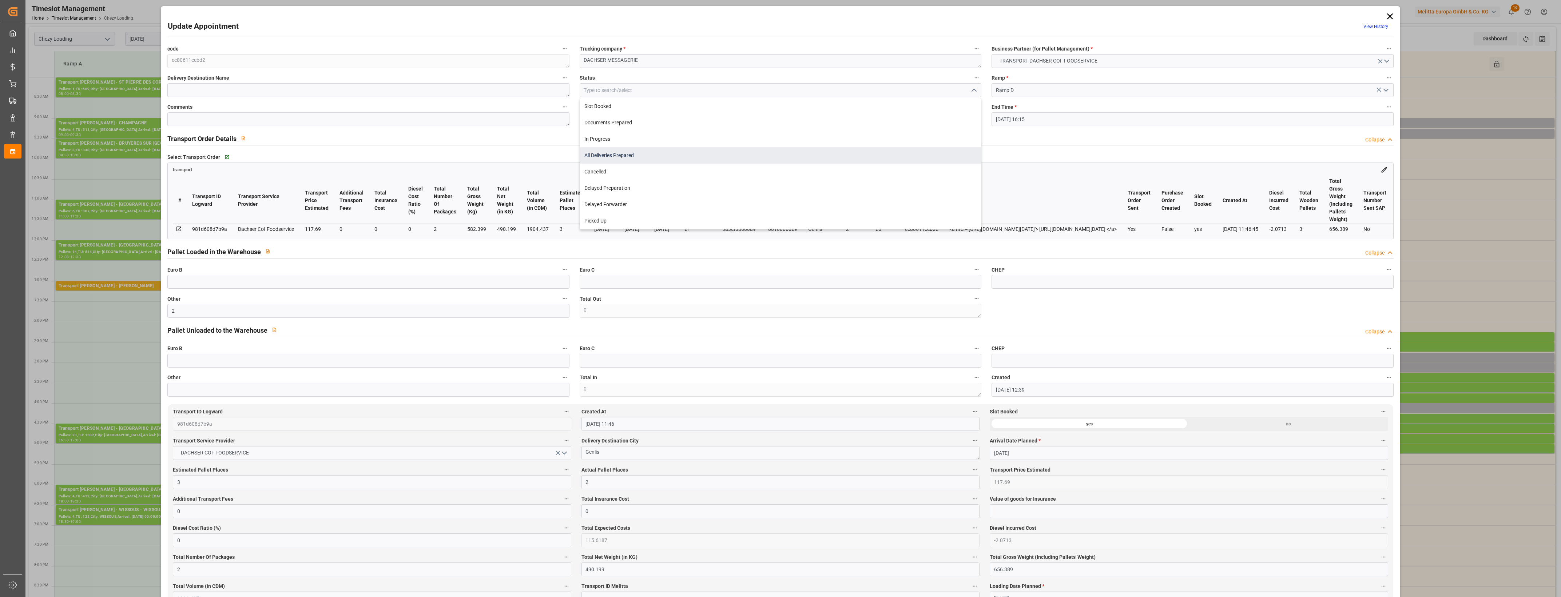
click at [664, 158] on div "All Deliveries Prepared" at bounding box center [780, 155] width 401 height 16
type input "All Deliveries Prepared"
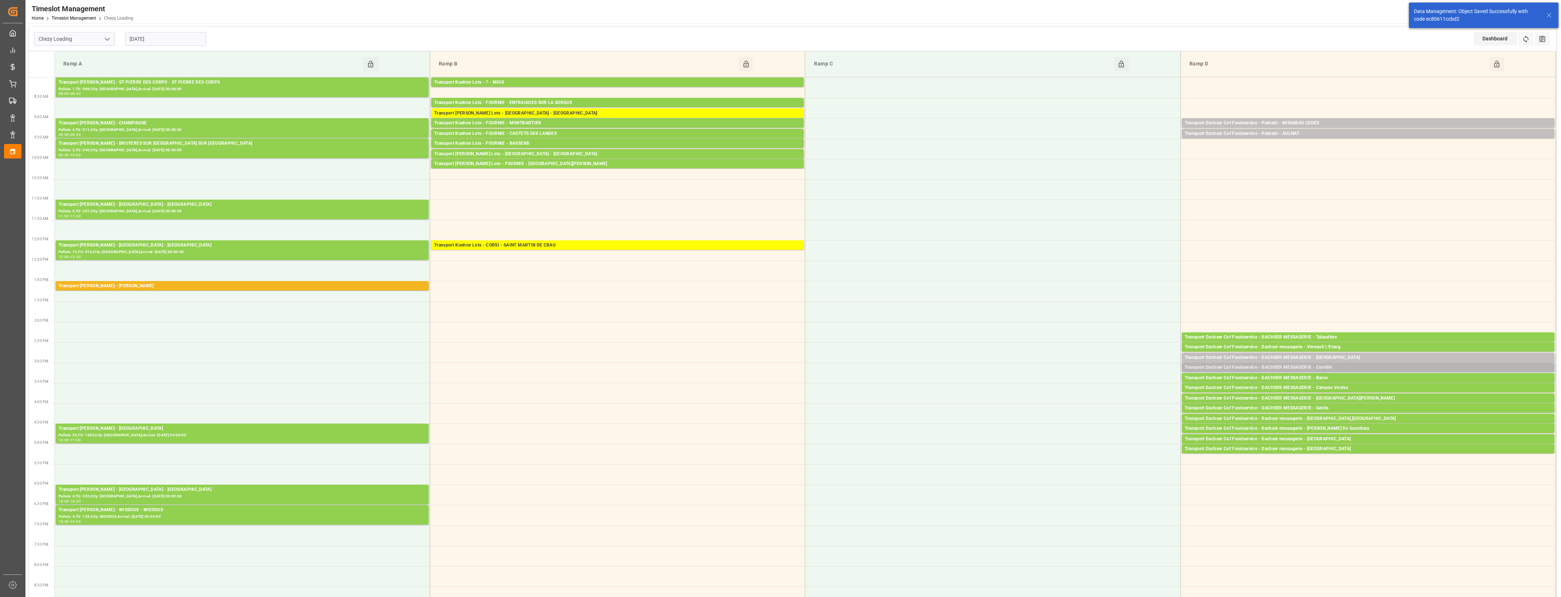
click at [1327, 367] on div "Transport Dachser Cof Foodservice - DACHSER MESSAGERIE - Cornillé" at bounding box center [1367, 367] width 367 height 7
click at [1096, 399] on button "Open" at bounding box center [1085, 400] width 51 height 9
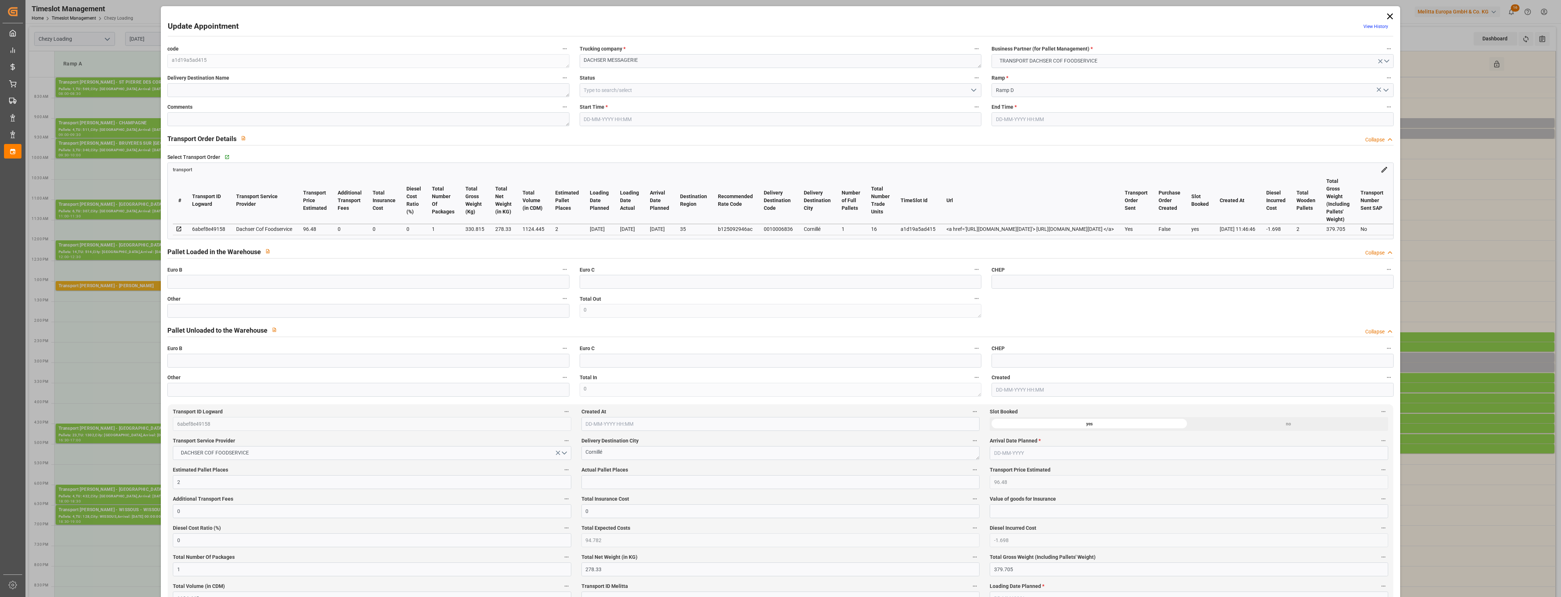
type input "[DATE] 15:00"
type input "[DATE] 15:15"
type input "[DATE] 12:36"
type input "[DATE] 11:46"
type input "[DATE]"
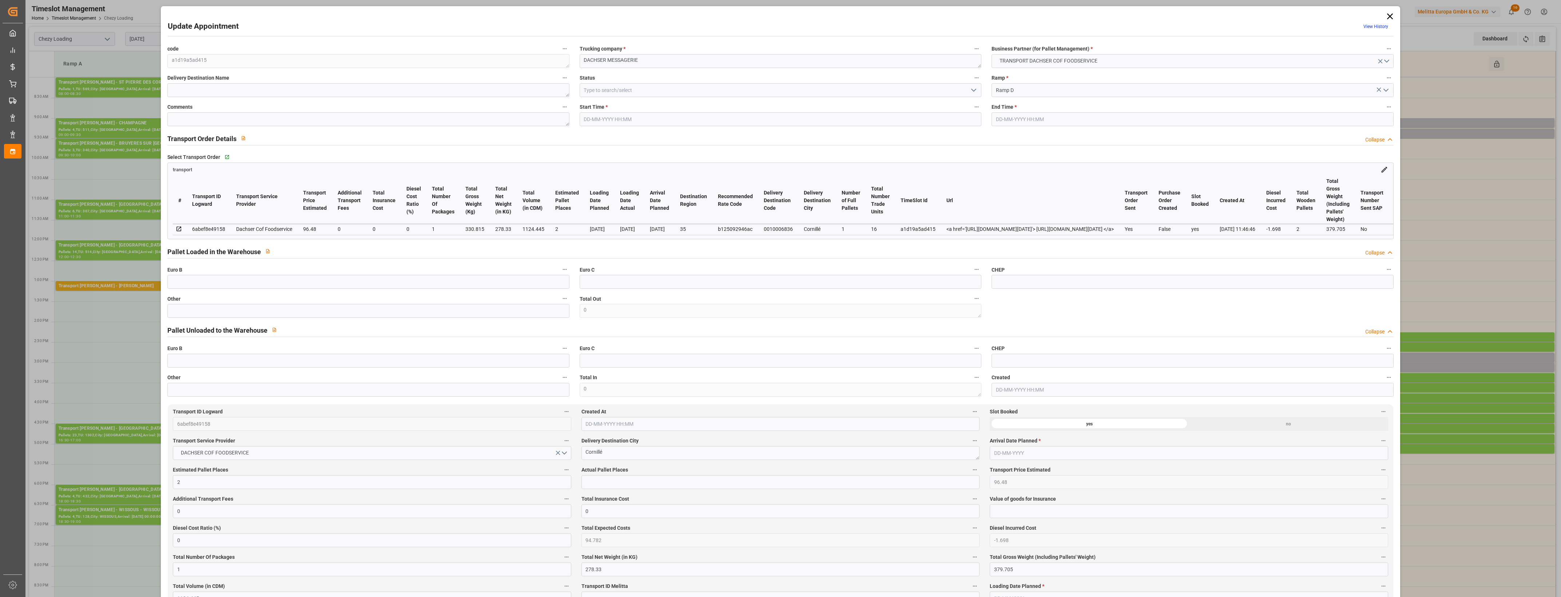
type input "[DATE]"
click at [193, 314] on input "text" at bounding box center [368, 311] width 402 height 14
type input "1"
click at [613, 485] on input "text" at bounding box center [780, 482] width 398 height 14
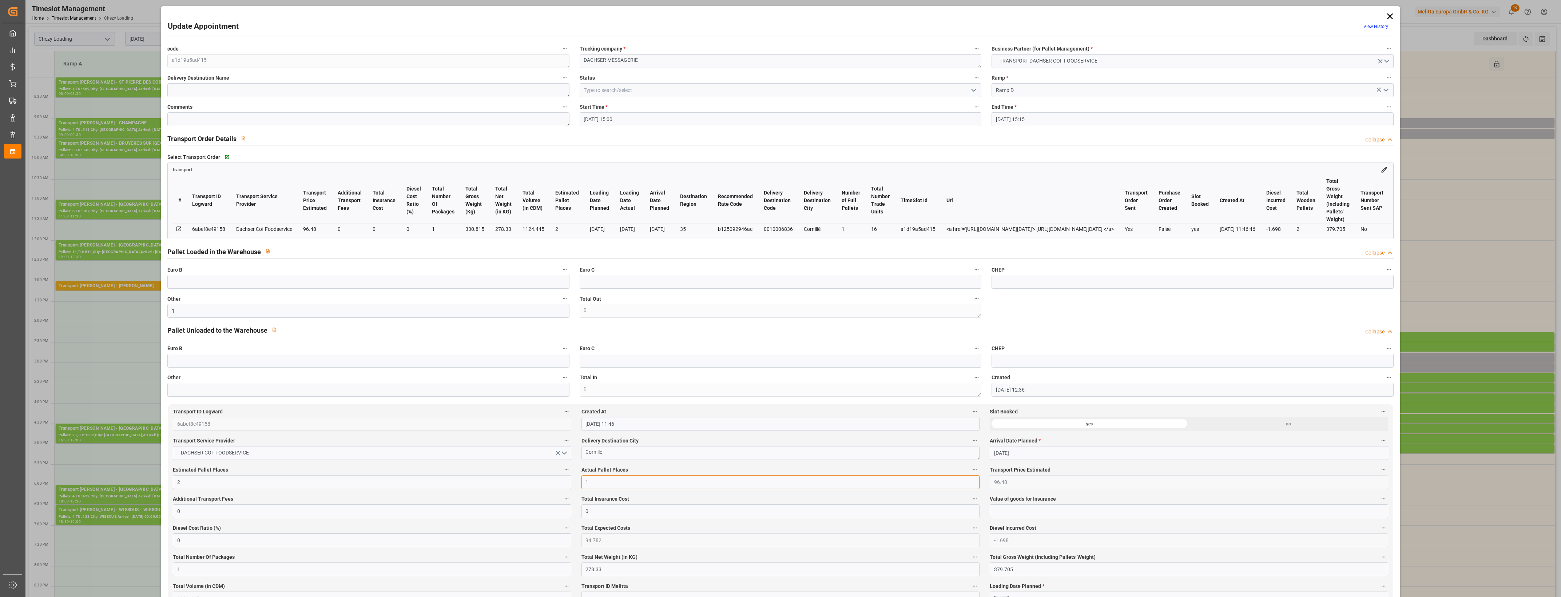
type input "1"
click at [655, 471] on label "Actual Pallet Places" at bounding box center [780, 470] width 398 height 10
click at [970, 471] on button "Actual Pallet Places" at bounding box center [974, 469] width 9 height 9
click at [674, 470] on div at bounding box center [780, 298] width 1561 height 597
click at [974, 90] on icon "open menu" at bounding box center [973, 90] width 9 height 9
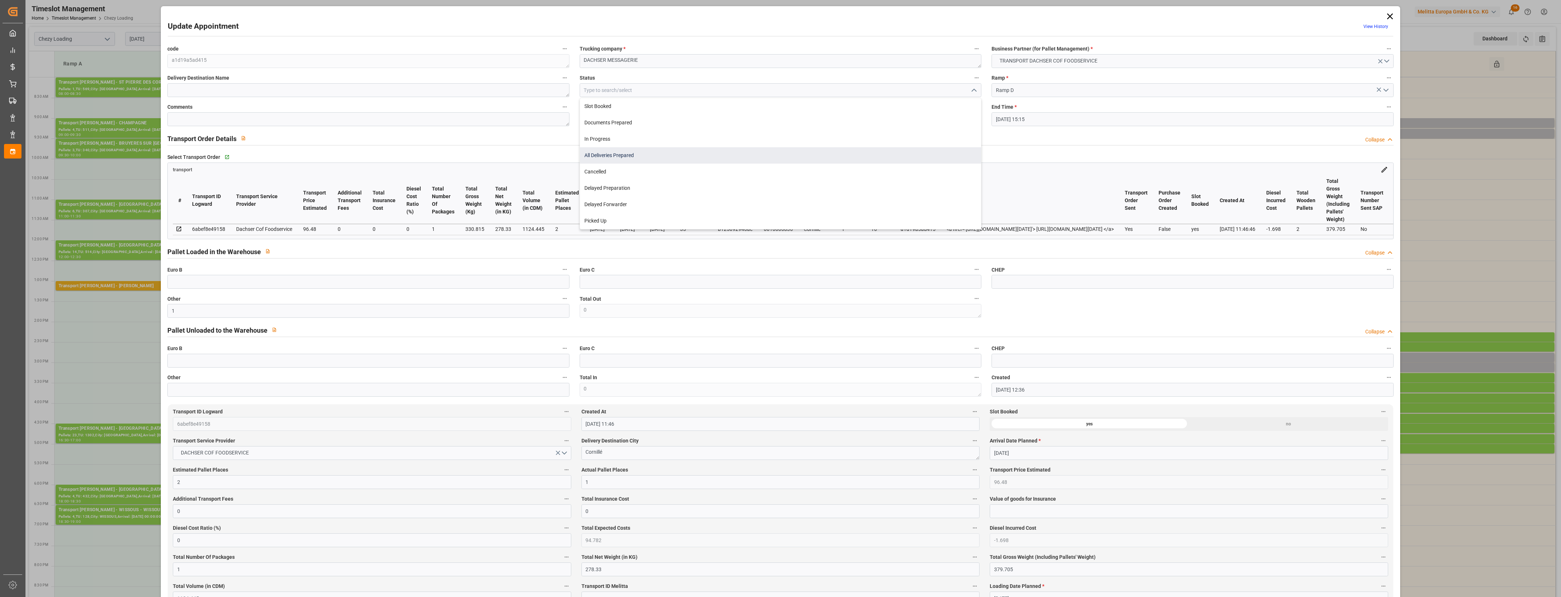
click at [658, 160] on div "All Deliveries Prepared" at bounding box center [780, 155] width 401 height 16
type input "All Deliveries Prepared"
